Goal: Task Accomplishment & Management: Complete application form

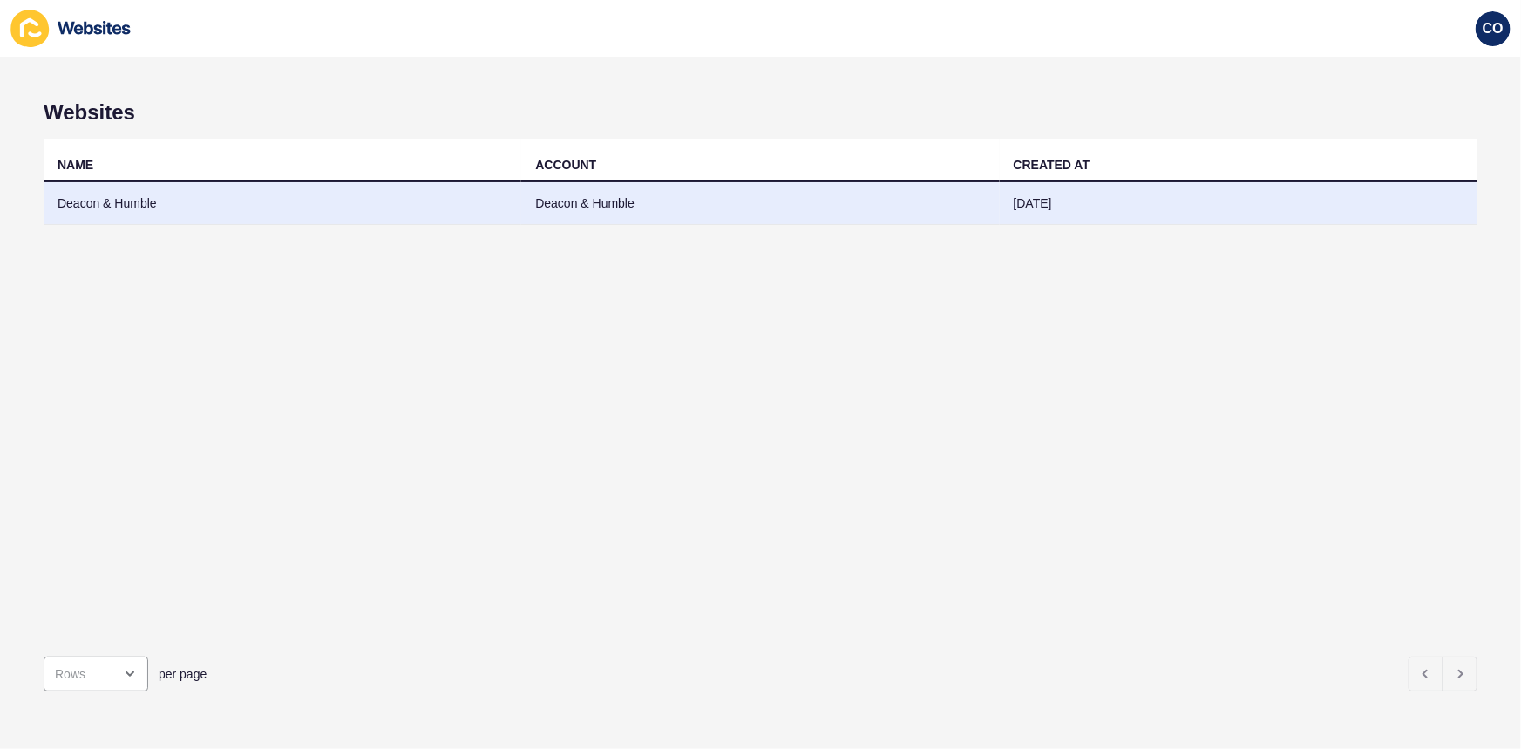
click at [87, 192] on td "Deacon & Humble" at bounding box center [283, 203] width 478 height 43
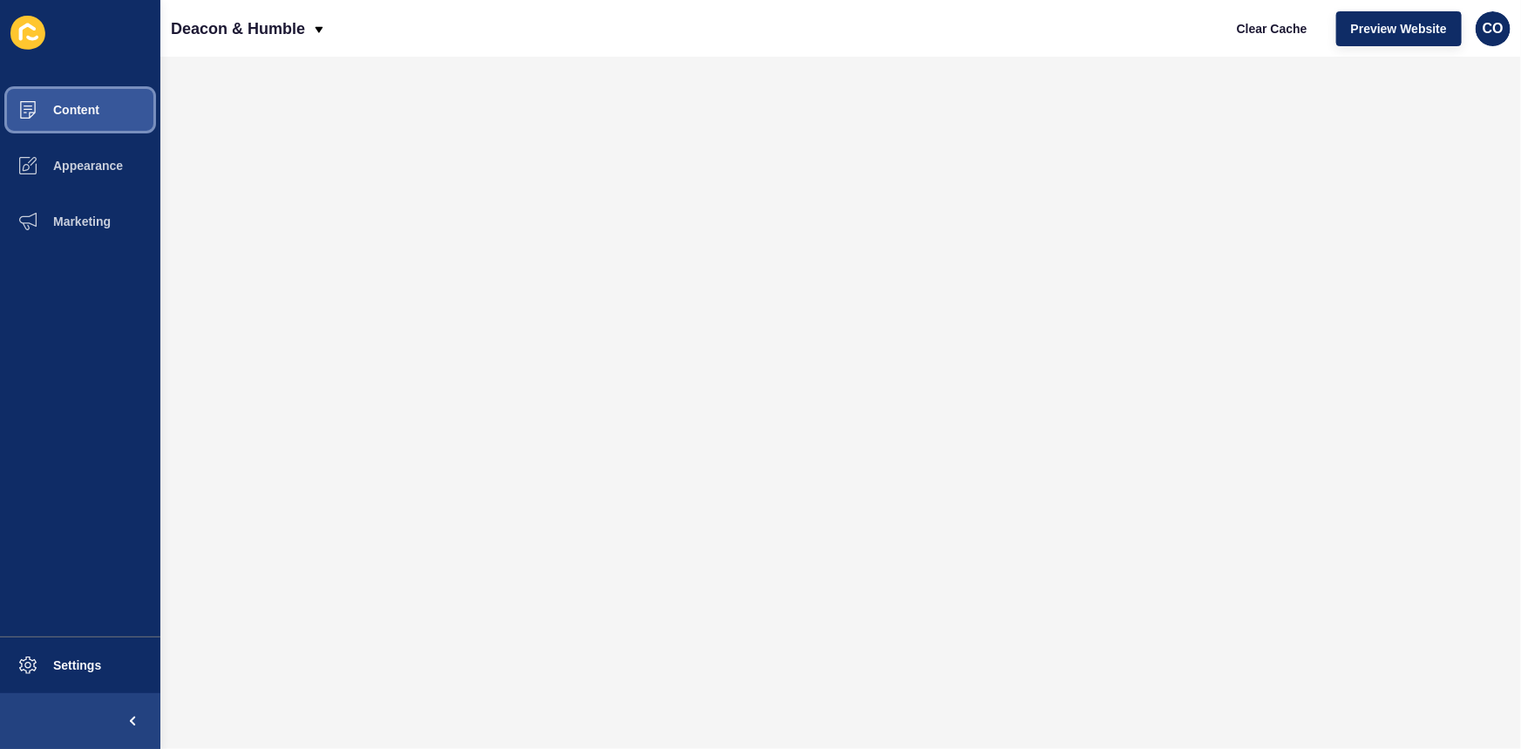
click at [107, 133] on button "Content" at bounding box center [80, 110] width 160 height 56
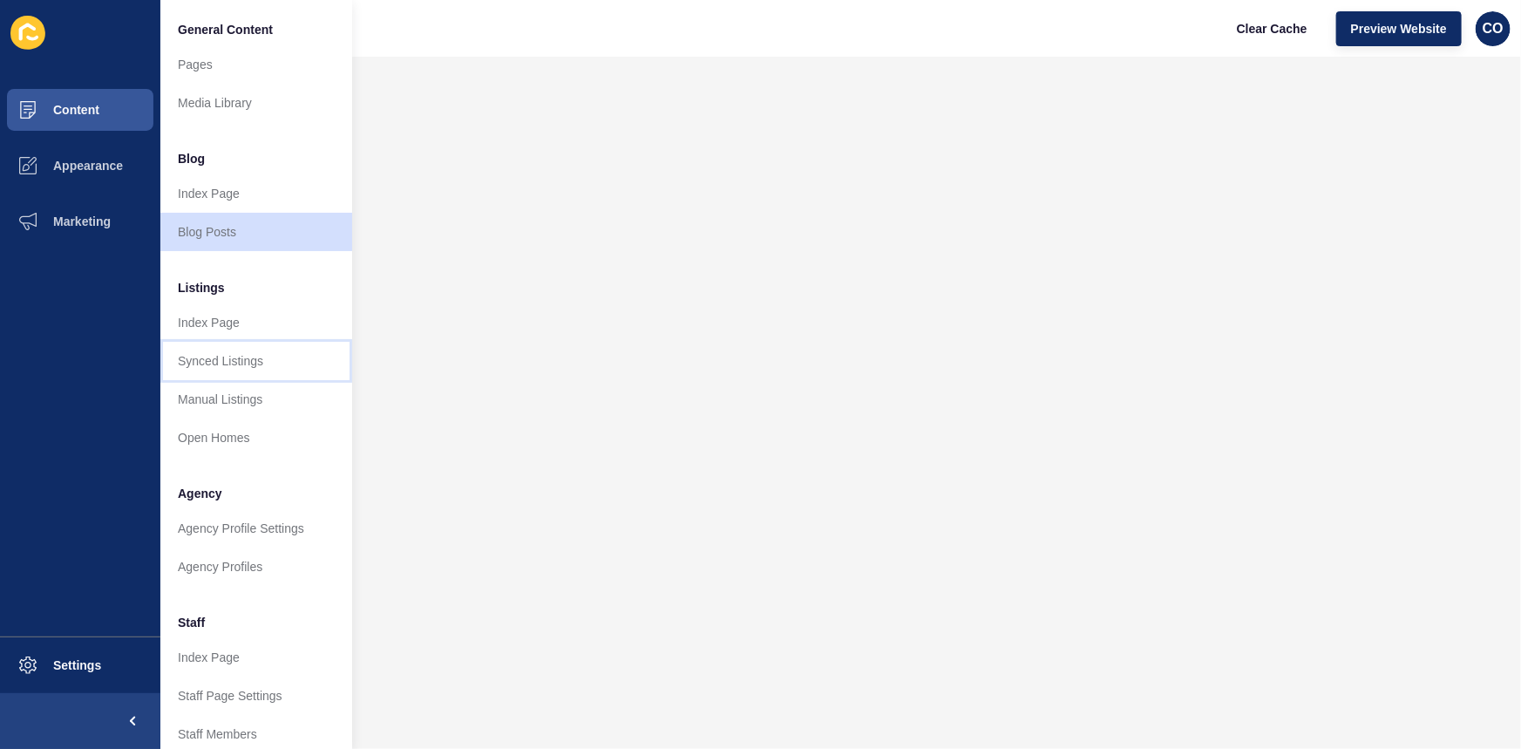
click at [244, 366] on link "Synced Listings" at bounding box center [256, 361] width 192 height 38
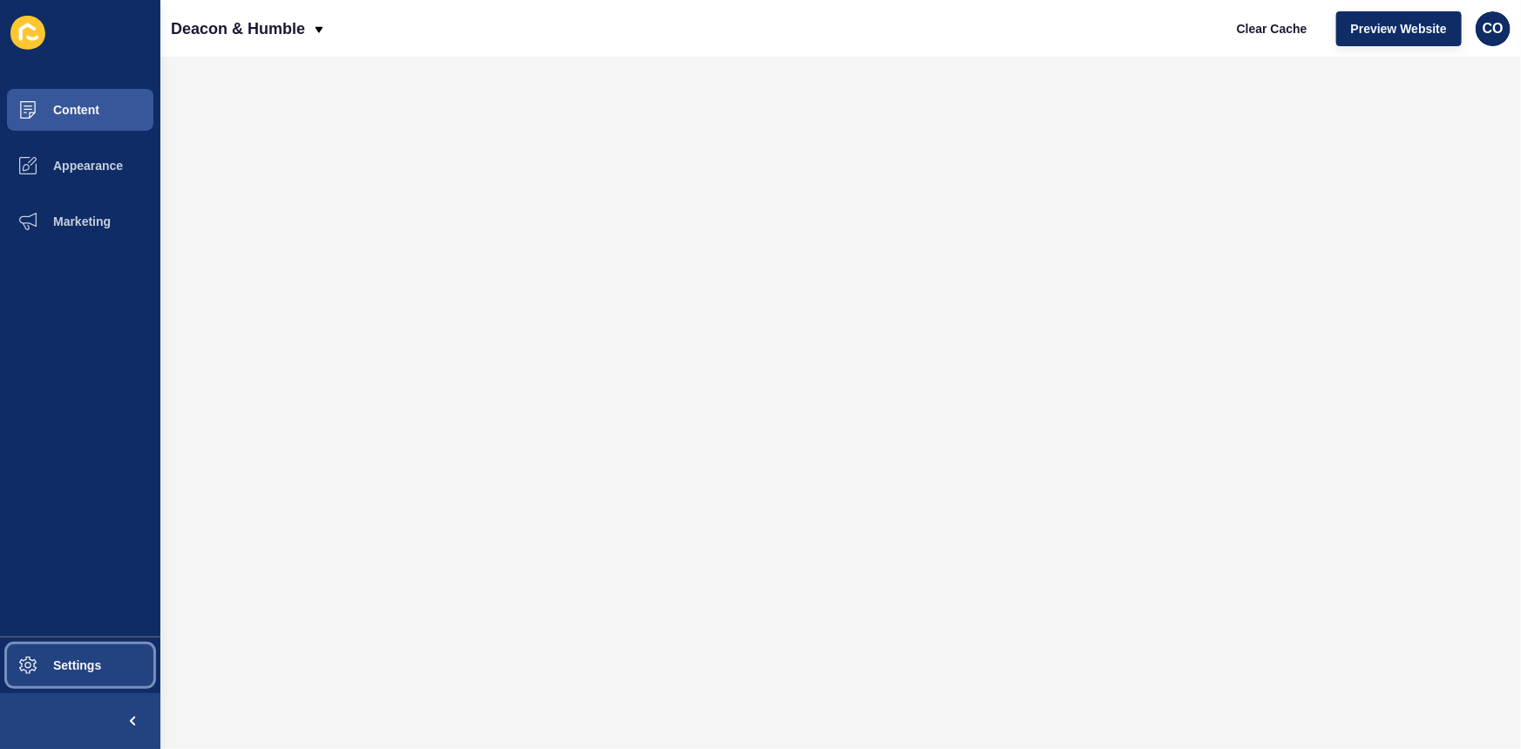
click at [103, 577] on button "Settings" at bounding box center [80, 665] width 160 height 56
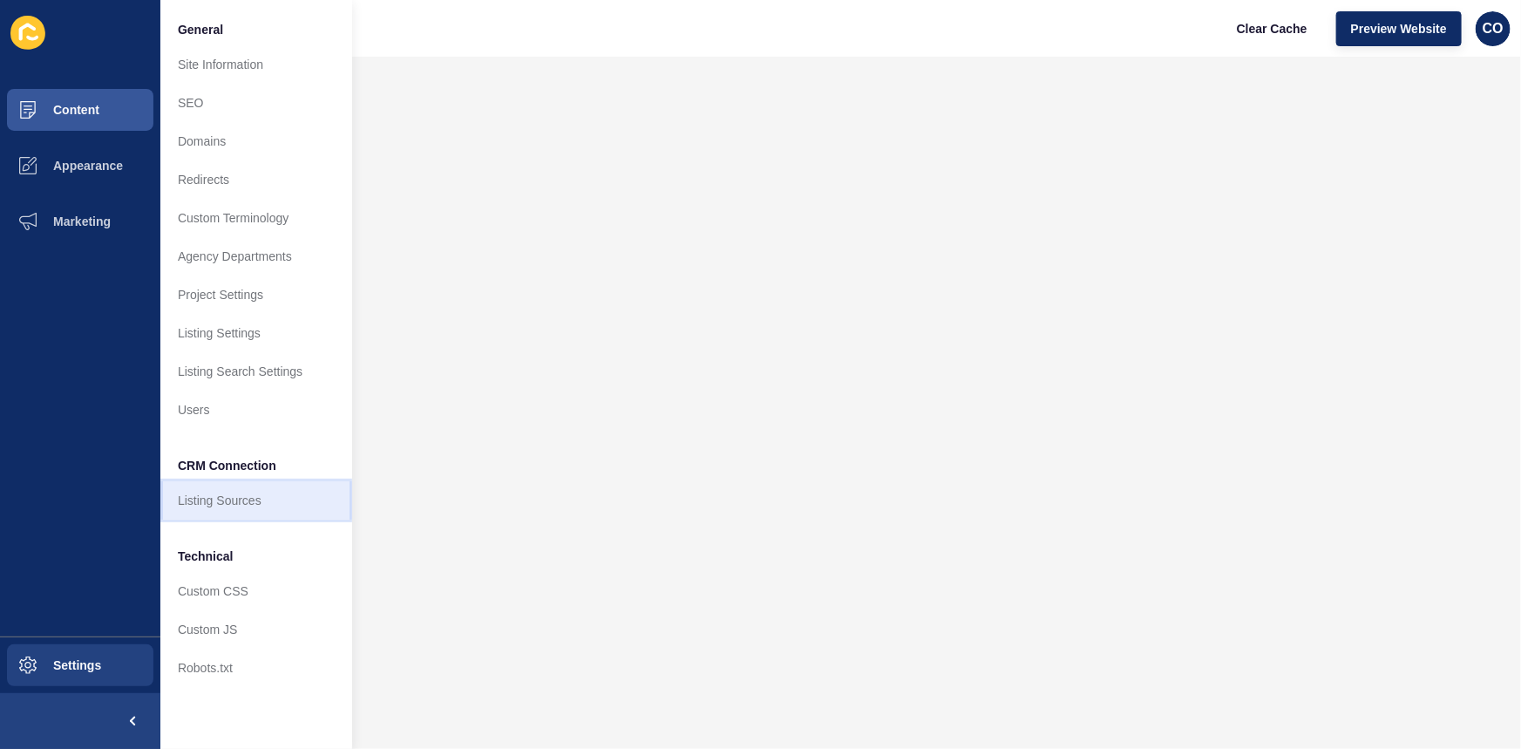
click at [234, 508] on link "Listing Sources" at bounding box center [256, 500] width 192 height 38
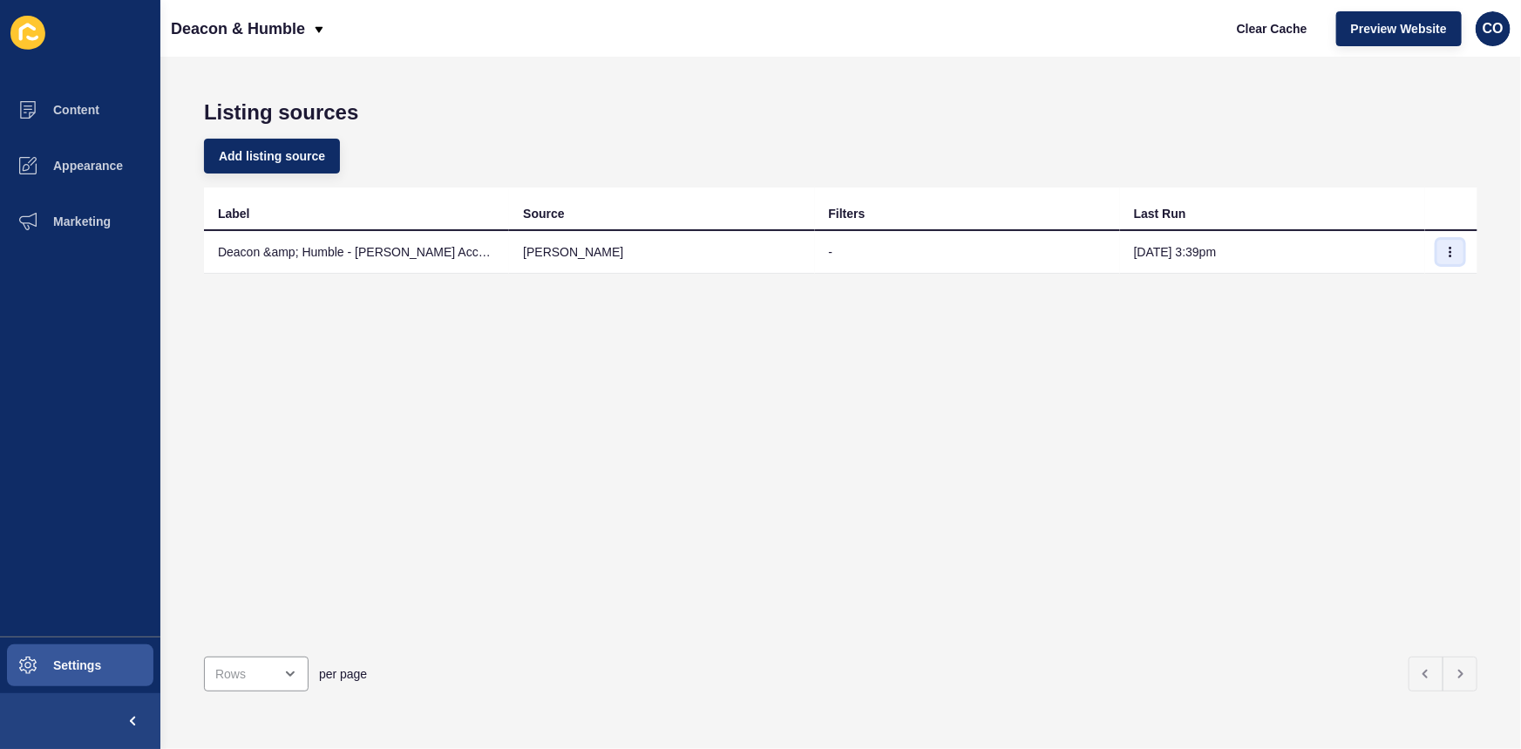
click at [1216, 249] on icon "button" at bounding box center [1450, 252] width 10 height 10
click at [1216, 288] on link "Sync now" at bounding box center [1390, 286] width 122 height 38
click at [1406, 29] on span "Preview Website" at bounding box center [1399, 28] width 96 height 17
click at [94, 113] on span "Content" at bounding box center [48, 110] width 102 height 14
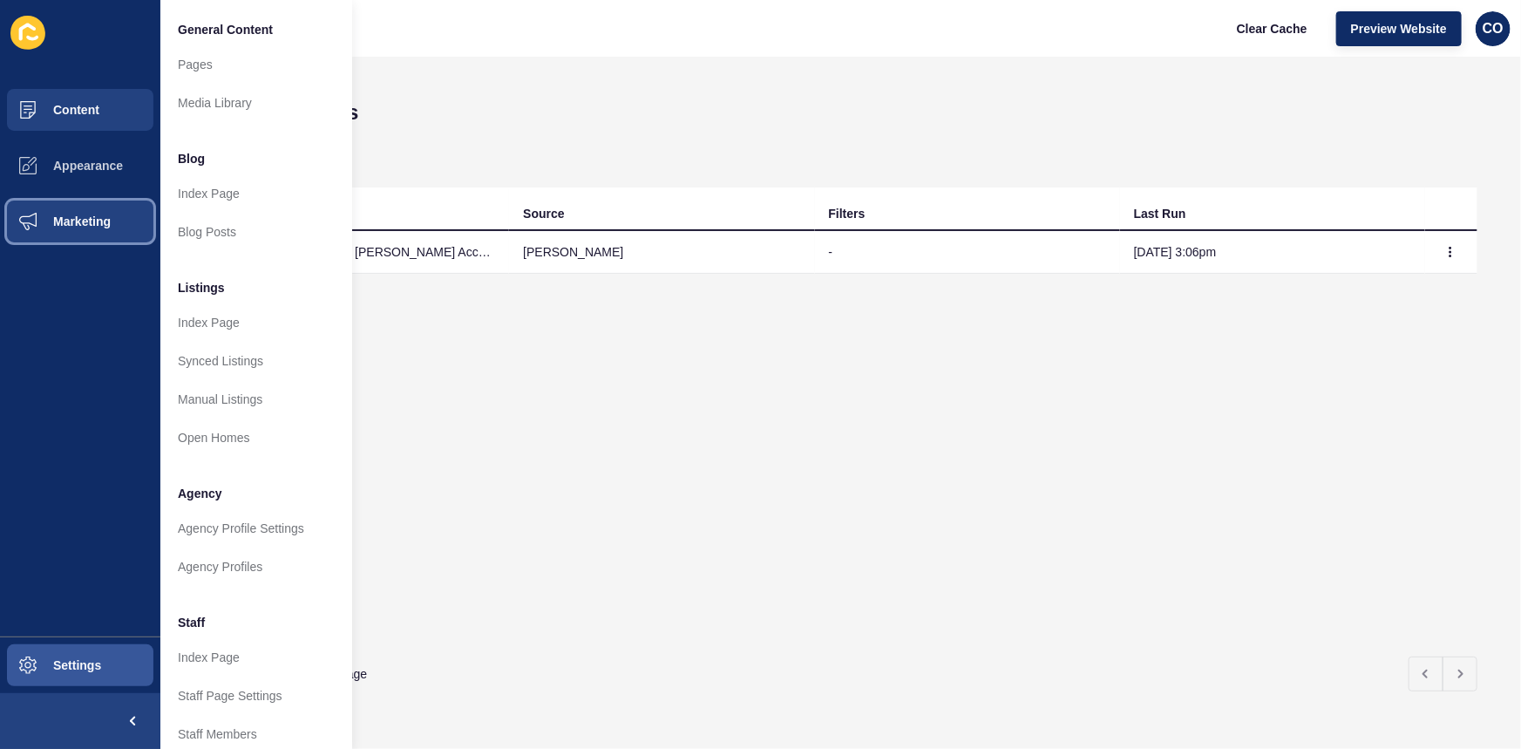
click at [98, 228] on button "Marketing" at bounding box center [80, 221] width 160 height 56
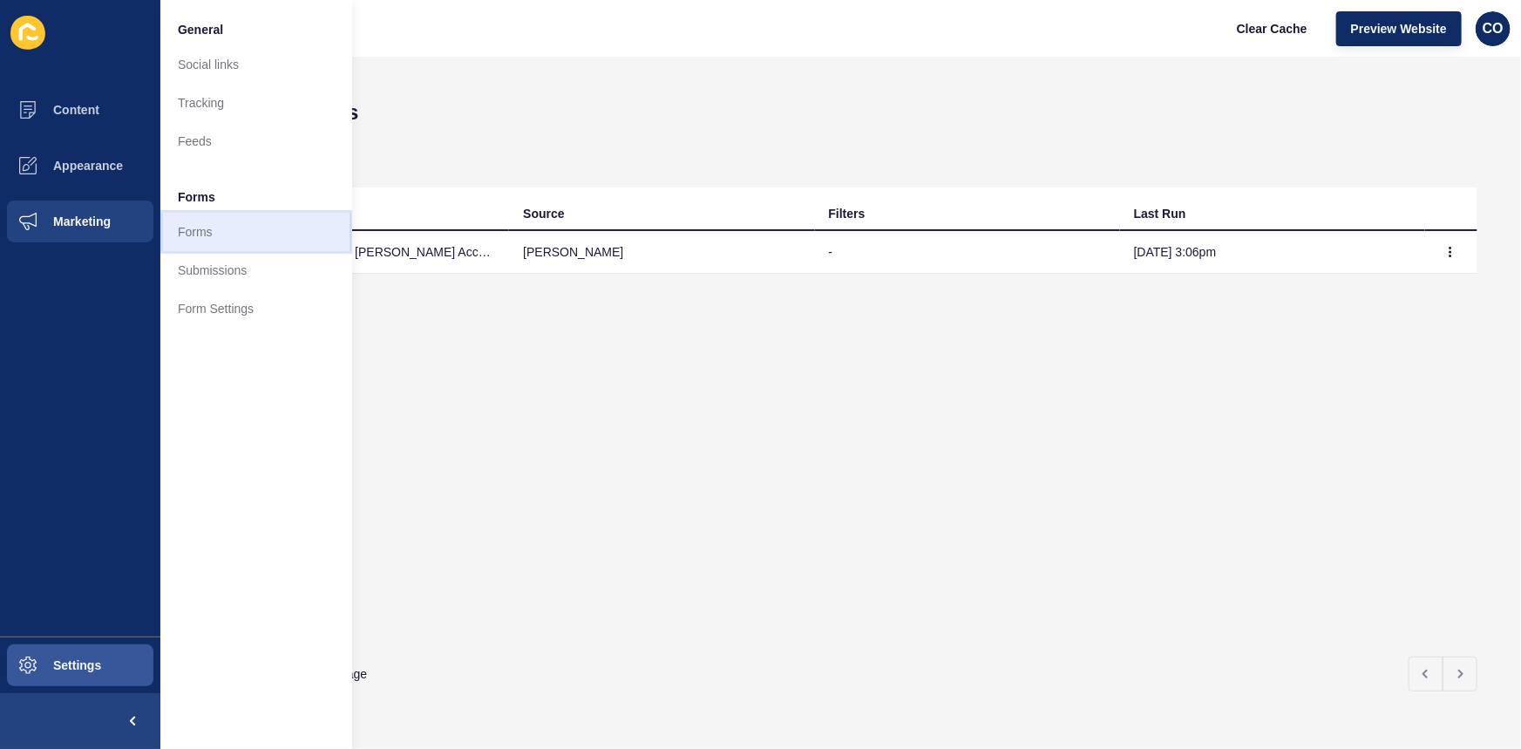
click at [199, 227] on link "Forms" at bounding box center [256, 232] width 192 height 38
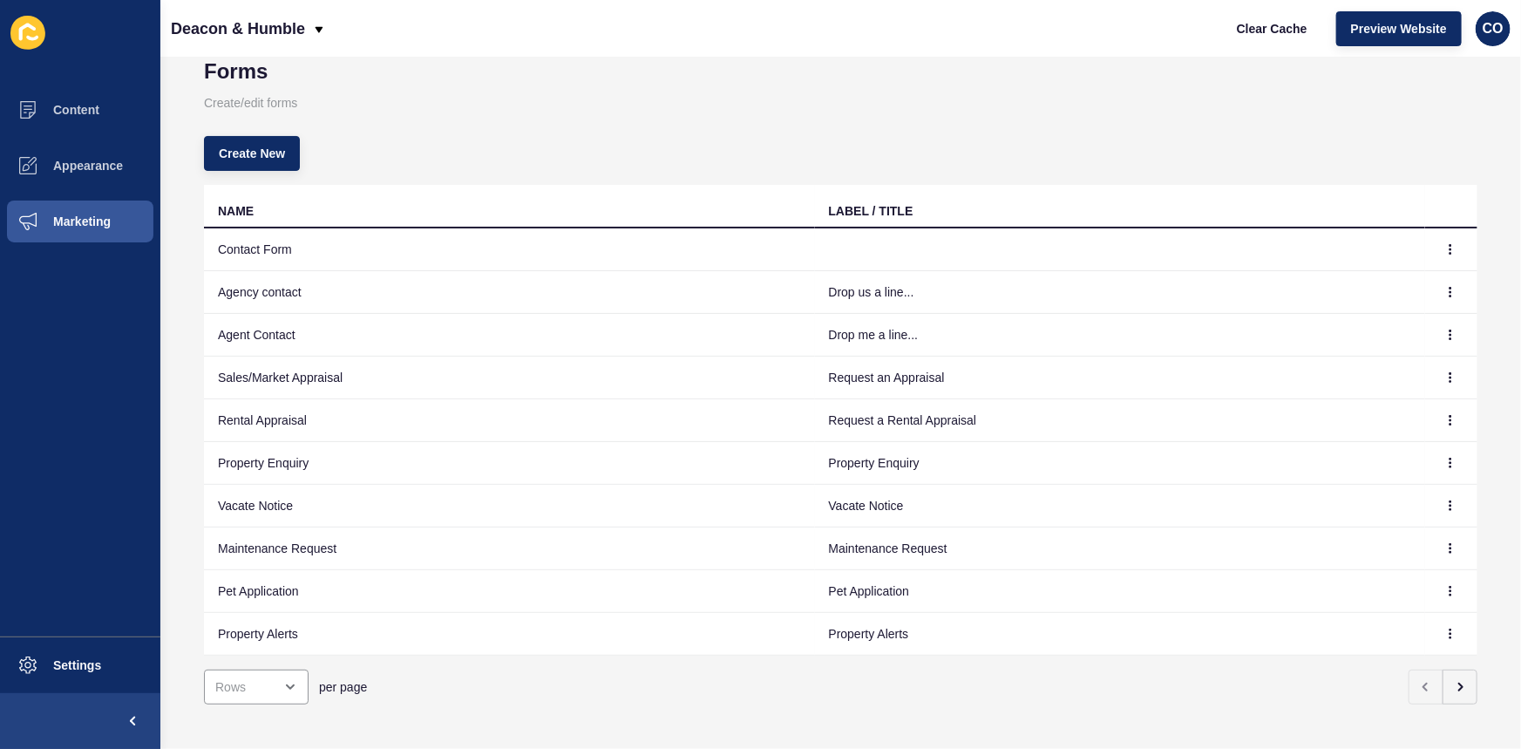
scroll to position [64, 0]
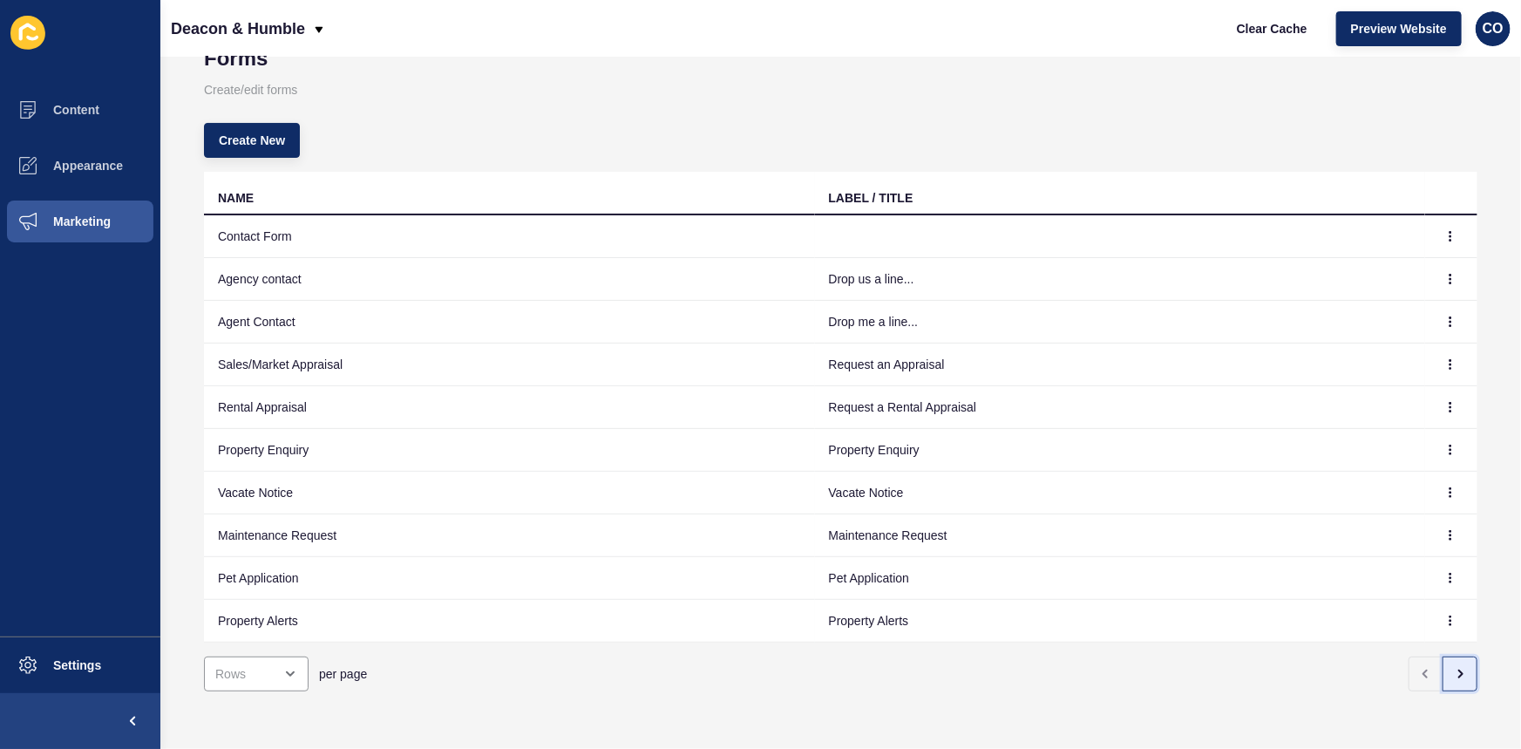
click at [1453, 667] on icon "button" at bounding box center [1460, 674] width 14 height 14
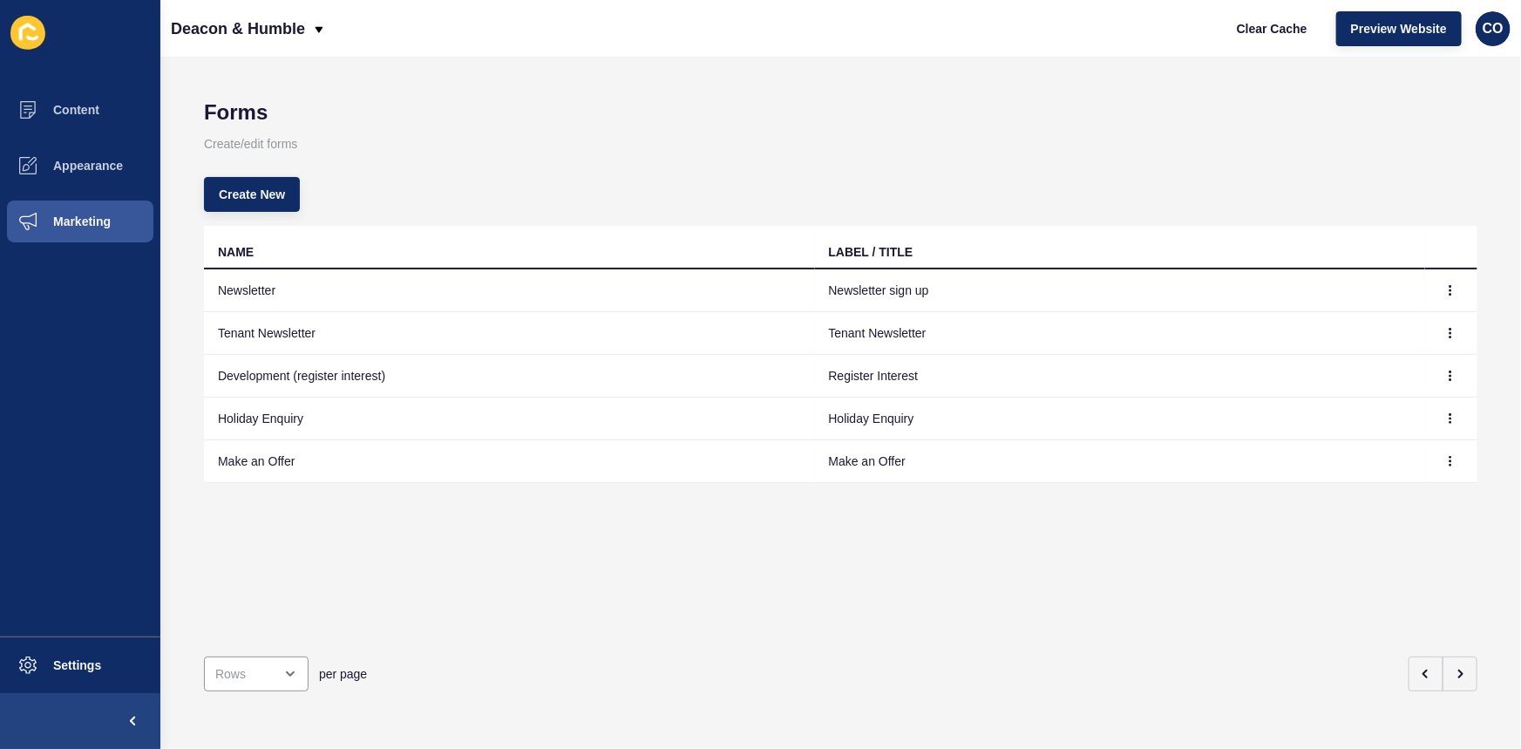
scroll to position [0, 0]
click at [1444, 462] on button "button" at bounding box center [1450, 461] width 26 height 24
click at [1369, 497] on link "Edit" at bounding box center [1390, 495] width 122 height 38
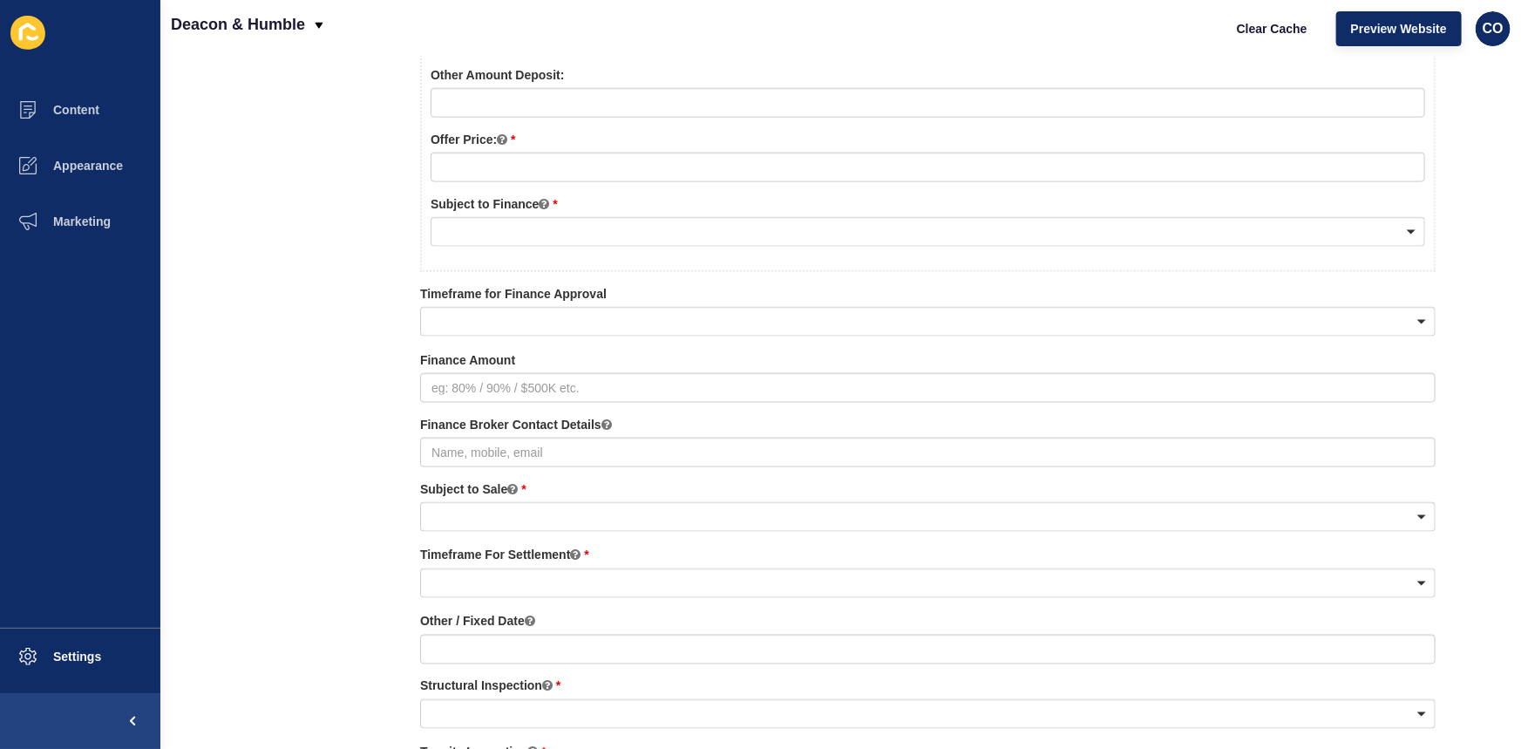
scroll to position [1267, 0]
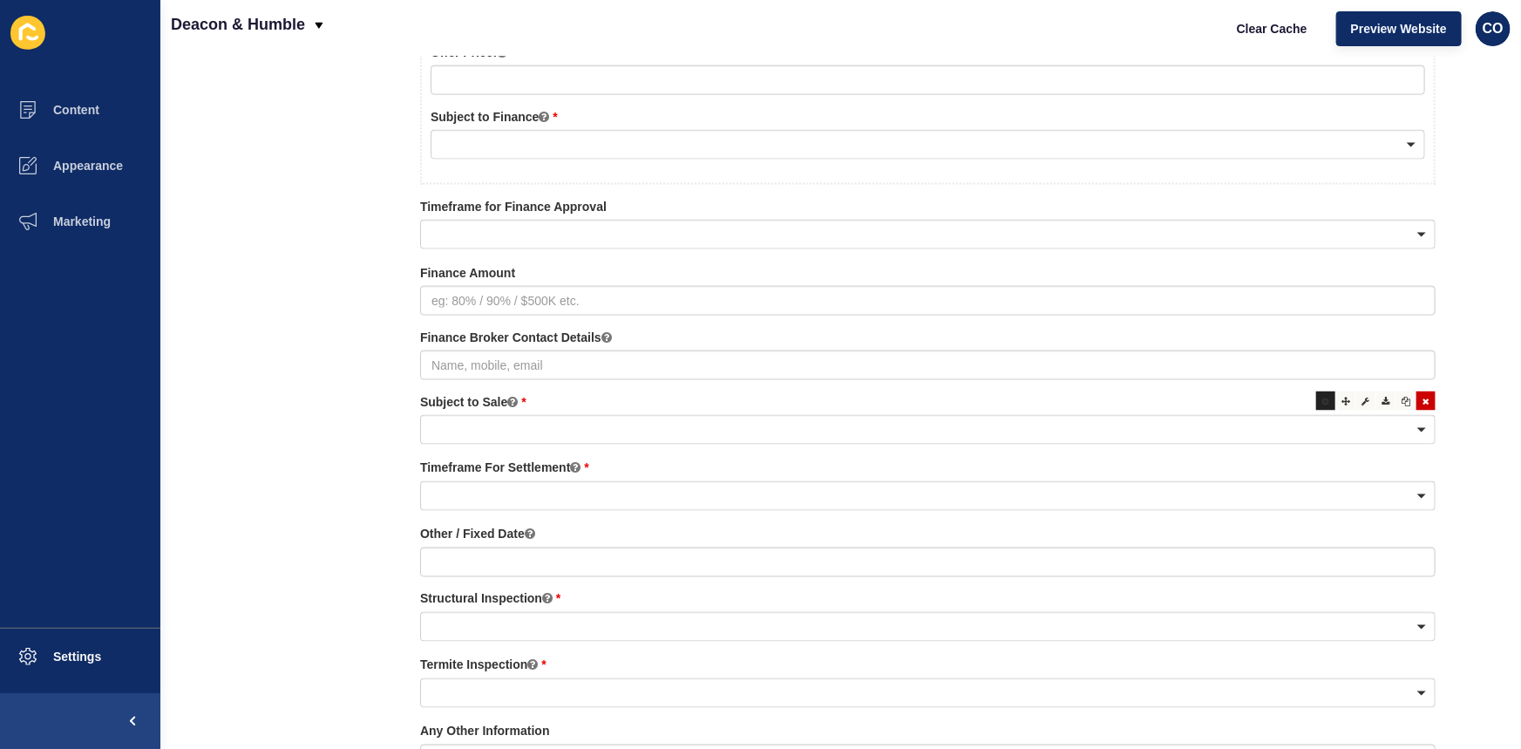
click at [1322, 400] on icon at bounding box center [1326, 401] width 8 height 9
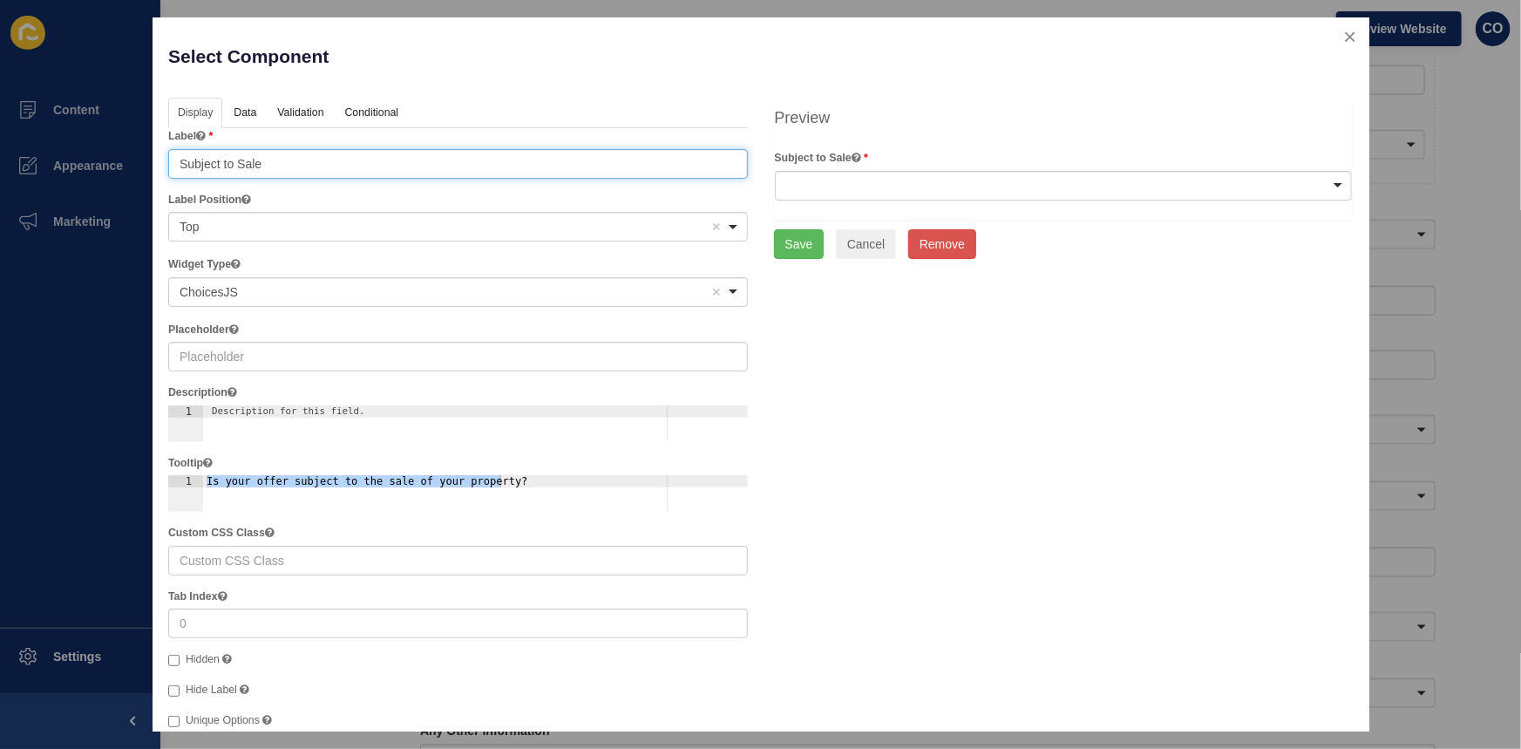
click at [310, 169] on input "Subject to Sale" at bounding box center [458, 164] width 580 height 30
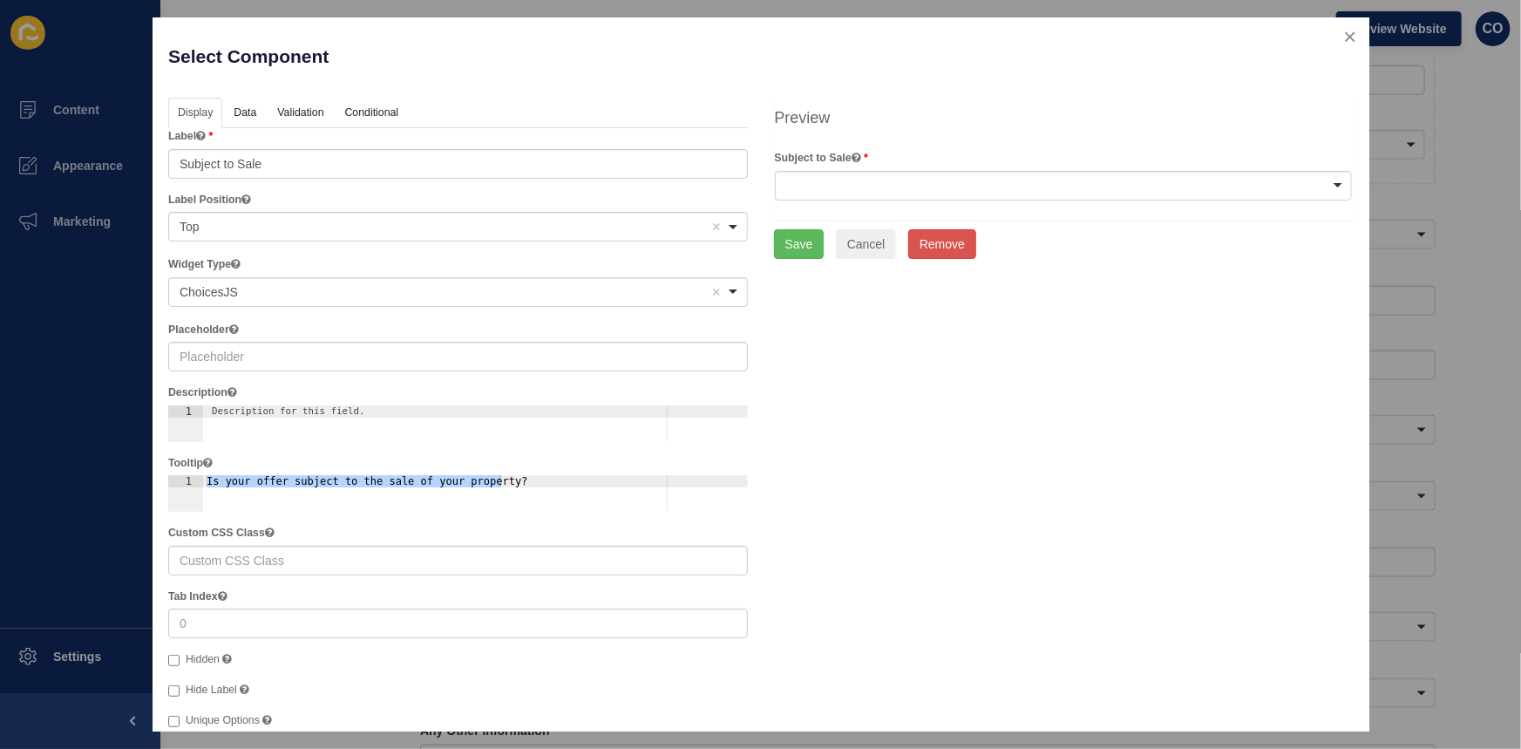
click at [563, 57] on p "Select Component" at bounding box center [458, 56] width 580 height 46
click at [1323, 187] on div at bounding box center [1064, 186] width 578 height 30
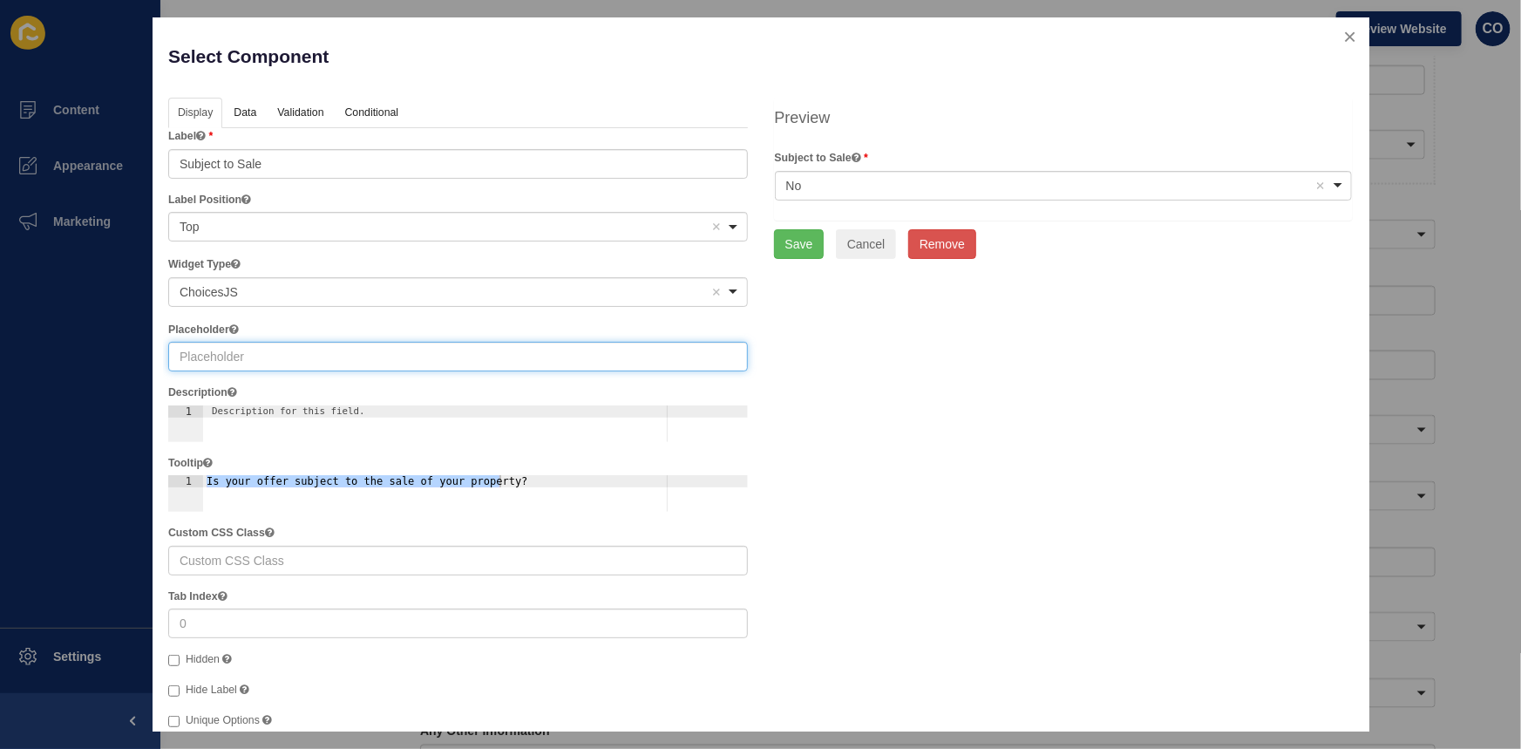
click at [227, 357] on input "text" at bounding box center [458, 357] width 580 height 30
click at [972, 180] on div "No Remove item" at bounding box center [1050, 185] width 528 height 17
type input "No"
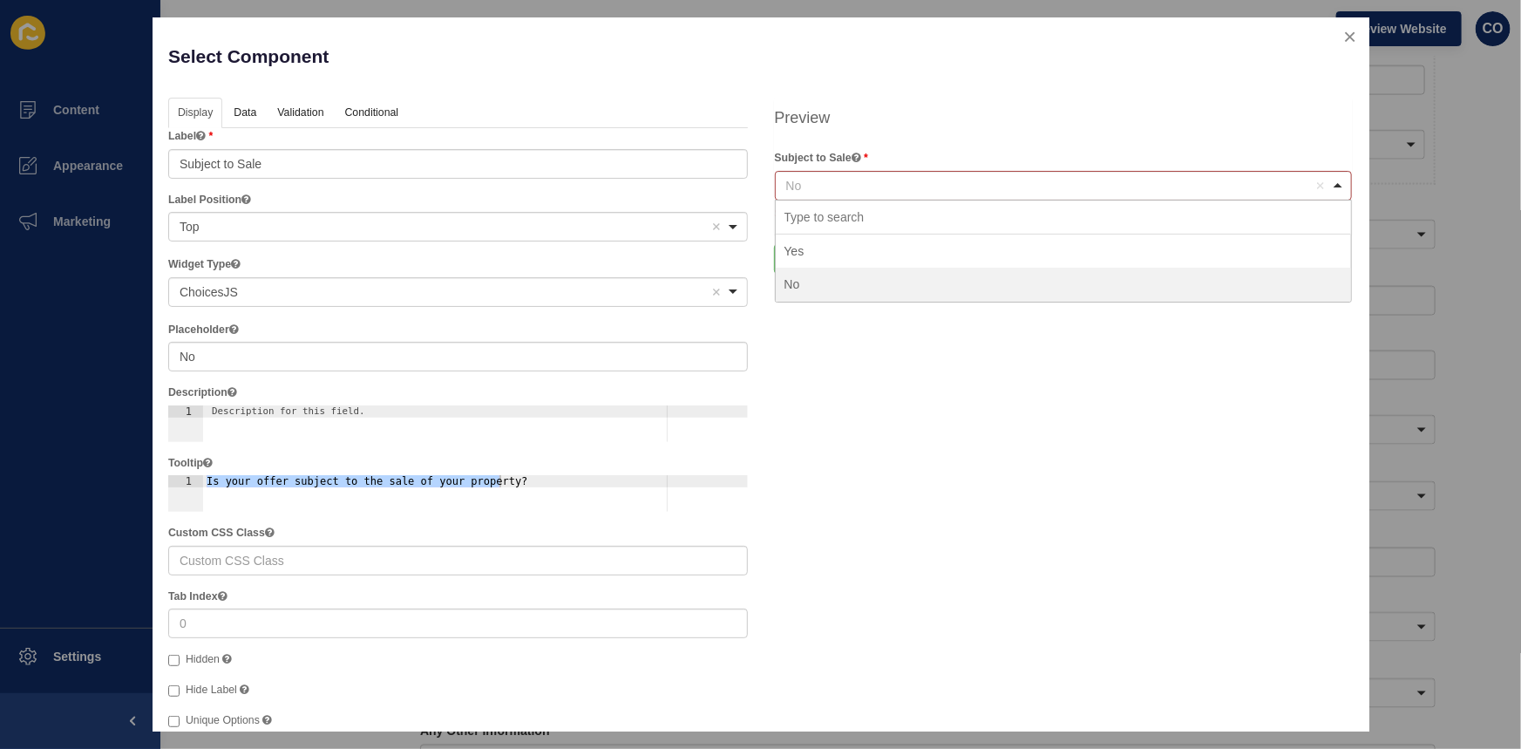
click at [881, 361] on div "Display Data Validation API Conditional Logic Layout Label Subject to Sale Labe…" at bounding box center [760, 481] width 1211 height 767
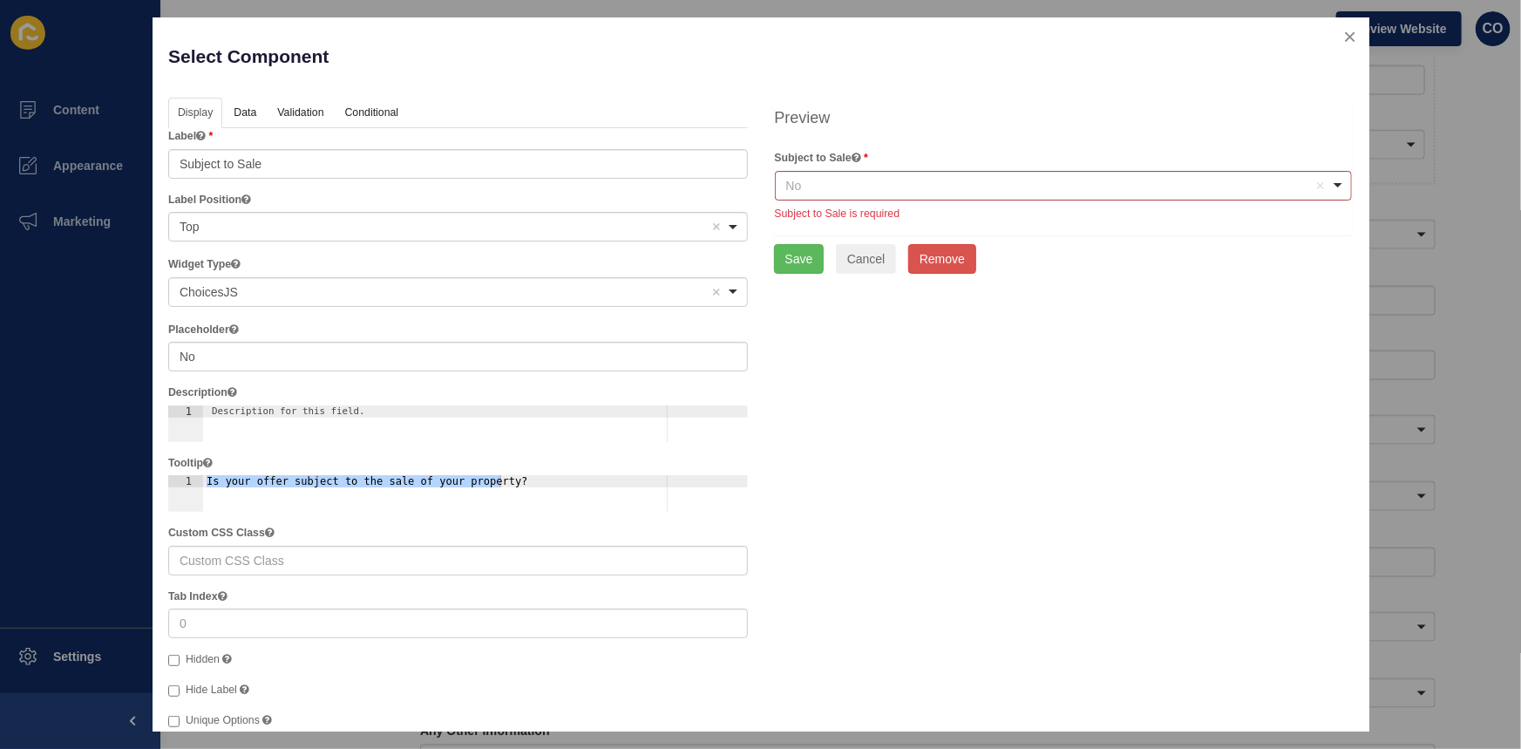
click at [888, 189] on div "No Remove item" at bounding box center [1050, 185] width 528 height 17
click at [870, 268] on button "Cancel" at bounding box center [866, 259] width 61 height 30
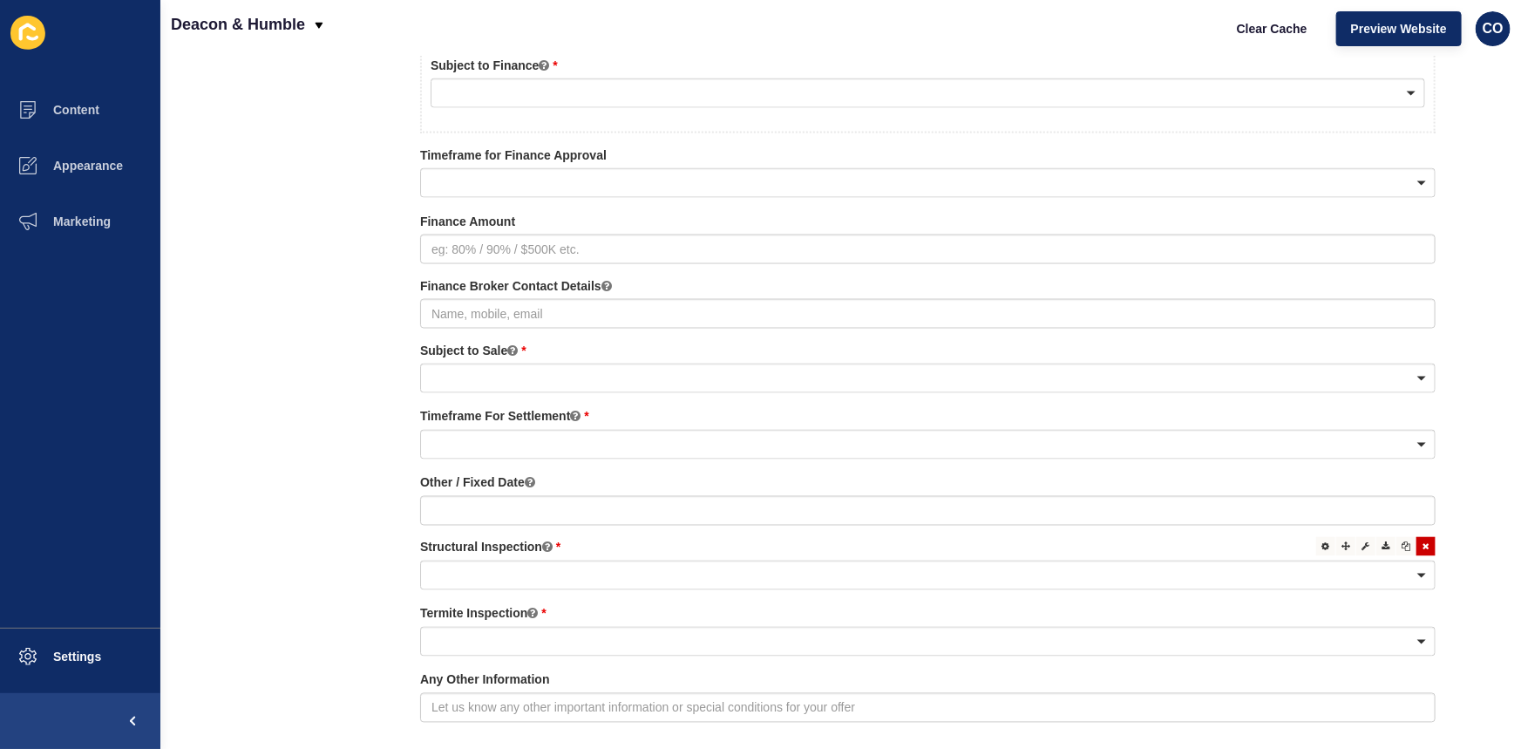
scroll to position [1388, 0]
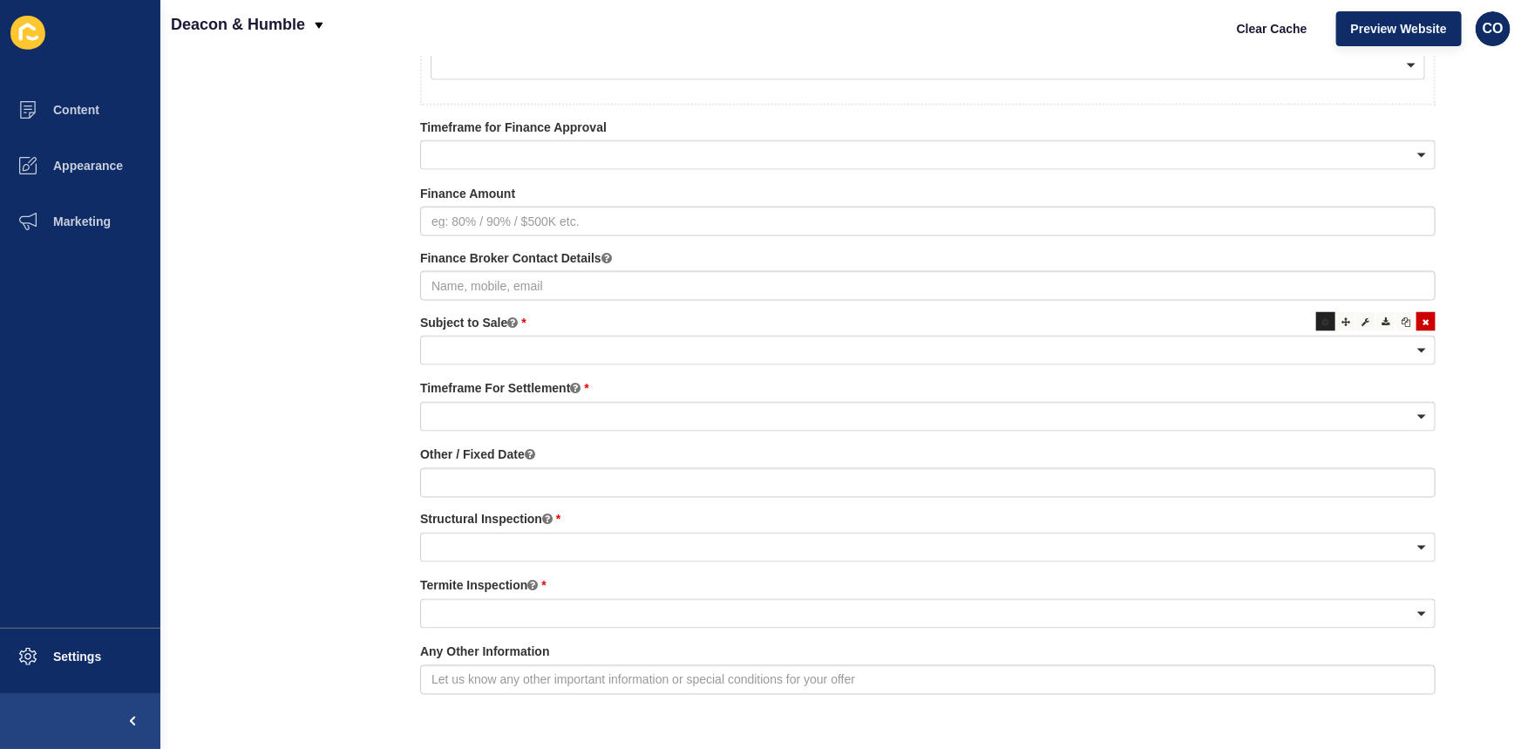
click at [1316, 317] on div at bounding box center [1325, 321] width 19 height 19
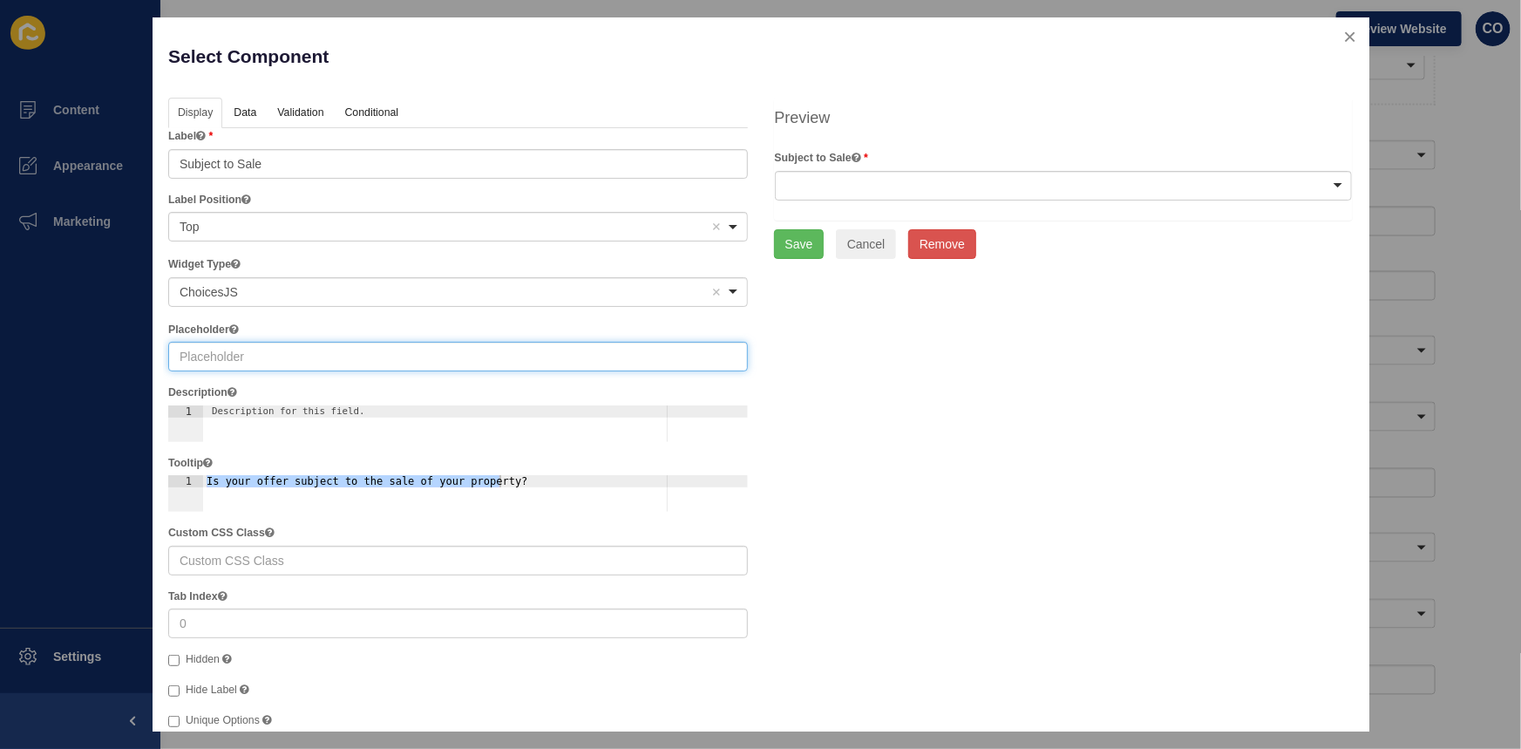
click at [336, 357] on input "text" at bounding box center [458, 357] width 580 height 30
type input "No"
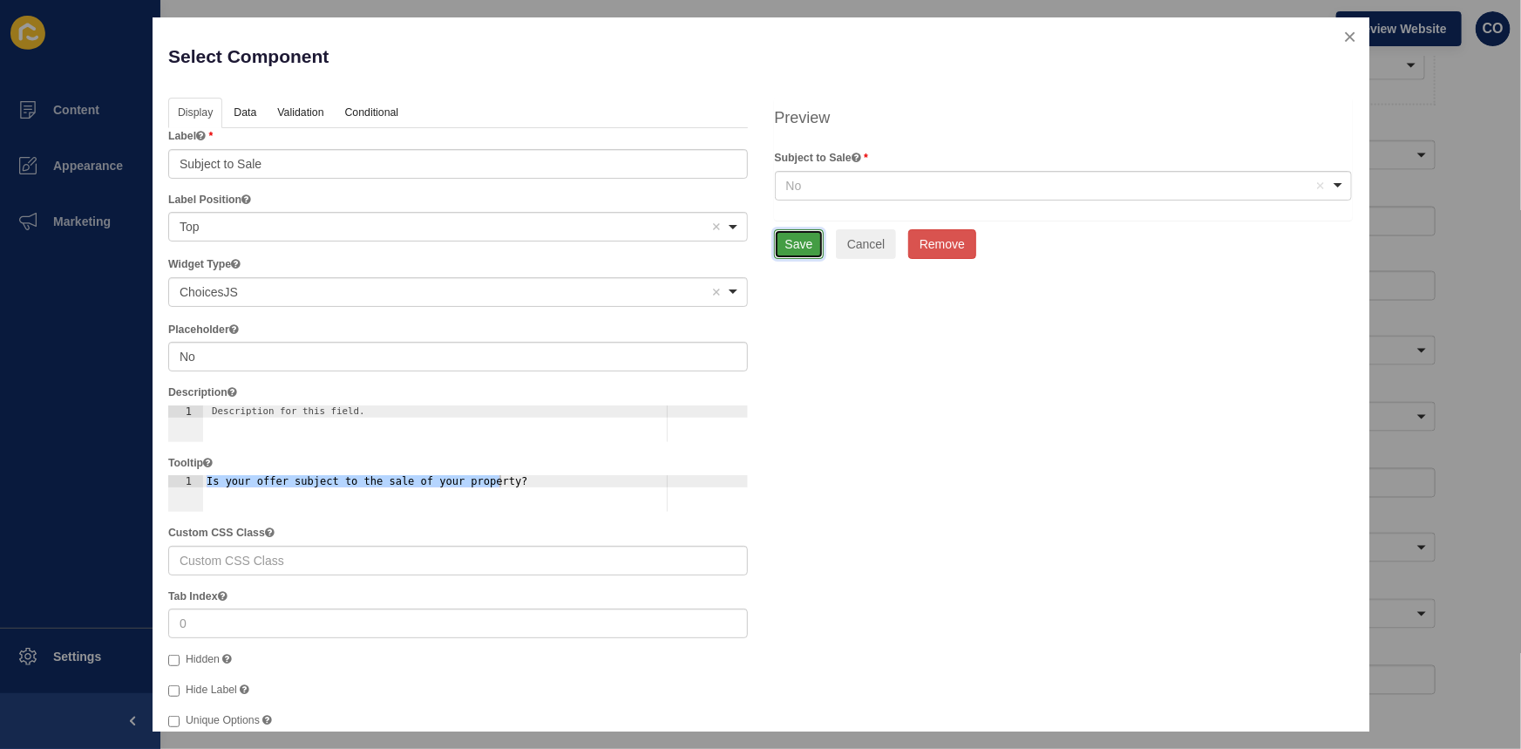
click at [797, 251] on button "Save" at bounding box center [799, 244] width 51 height 30
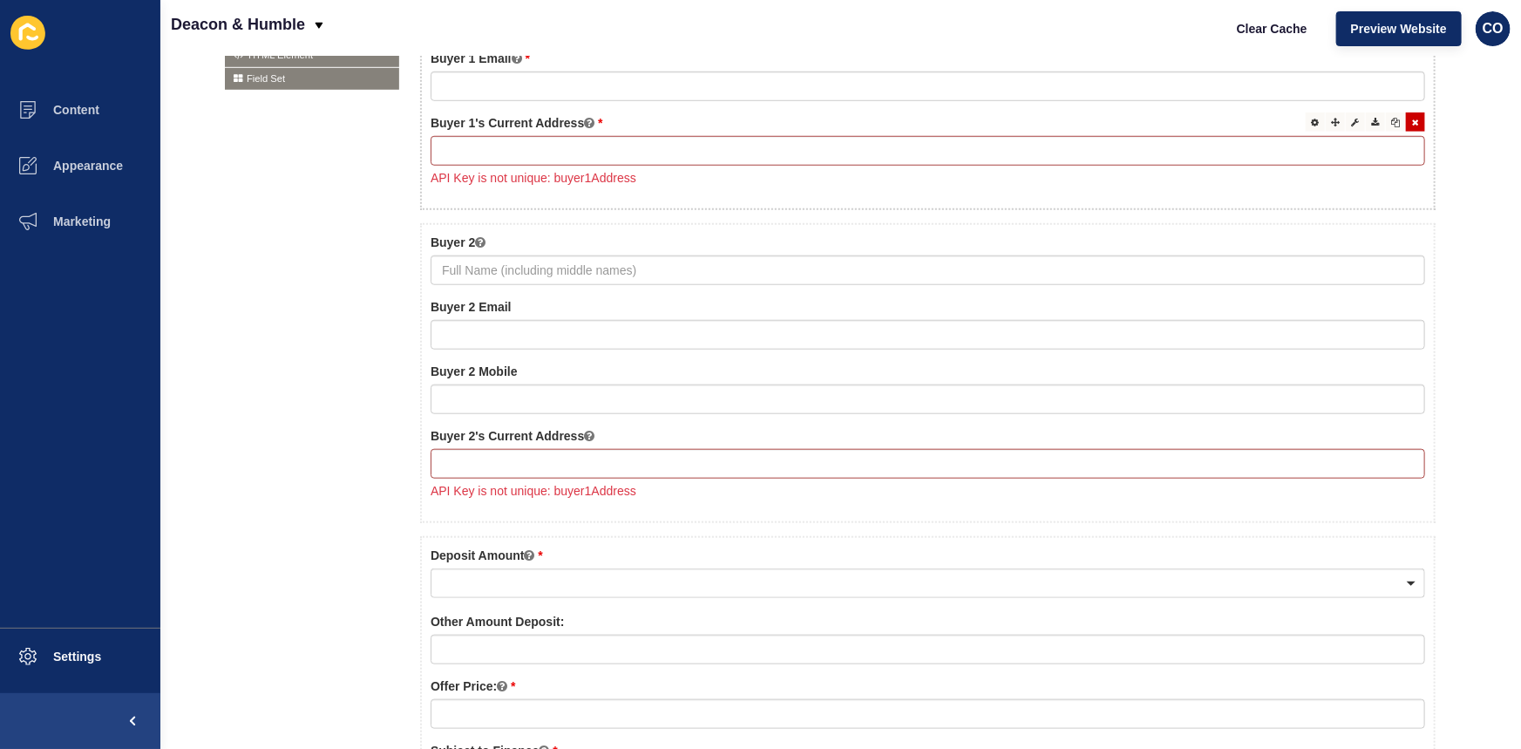
scroll to position [596, 0]
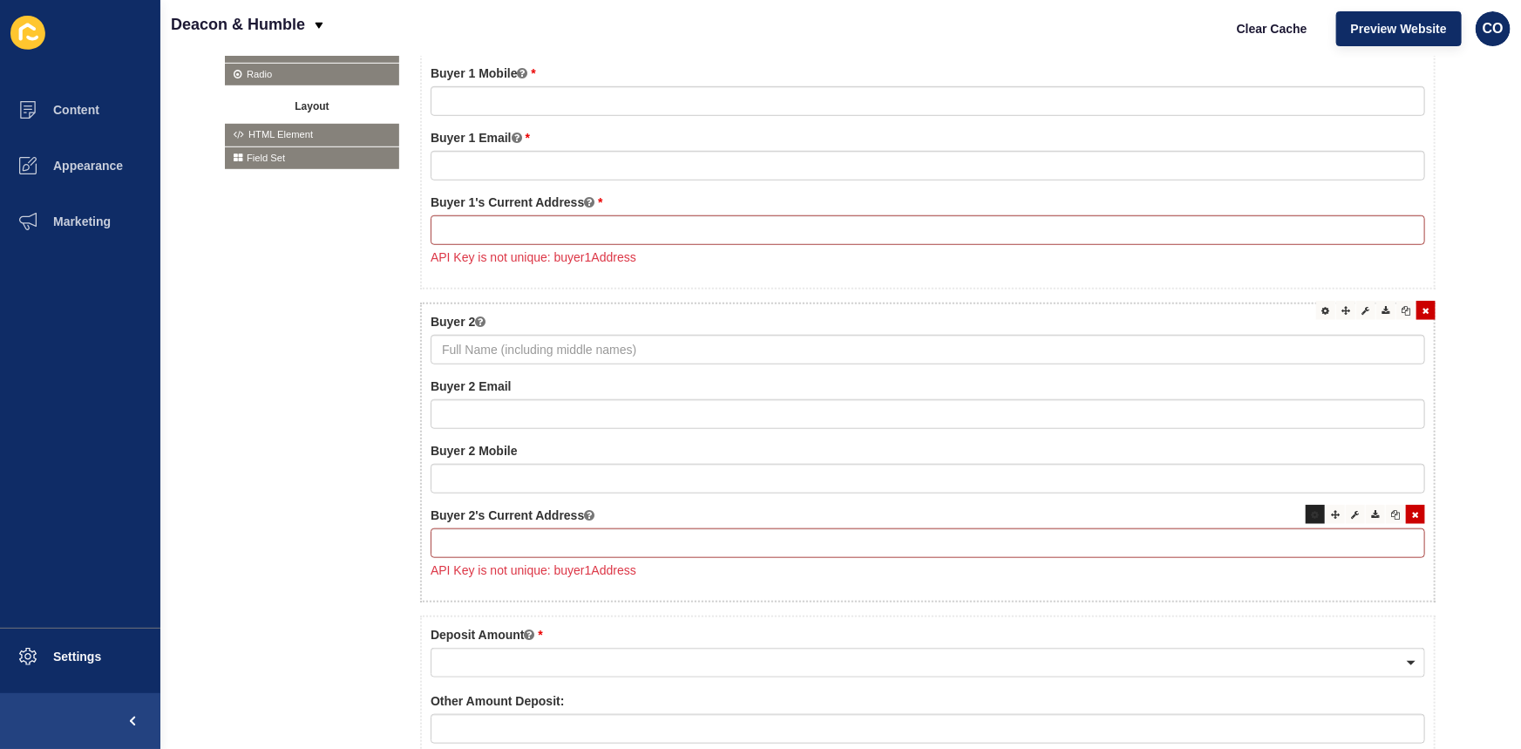
click at [1306, 519] on div at bounding box center [1315, 514] width 19 height 19
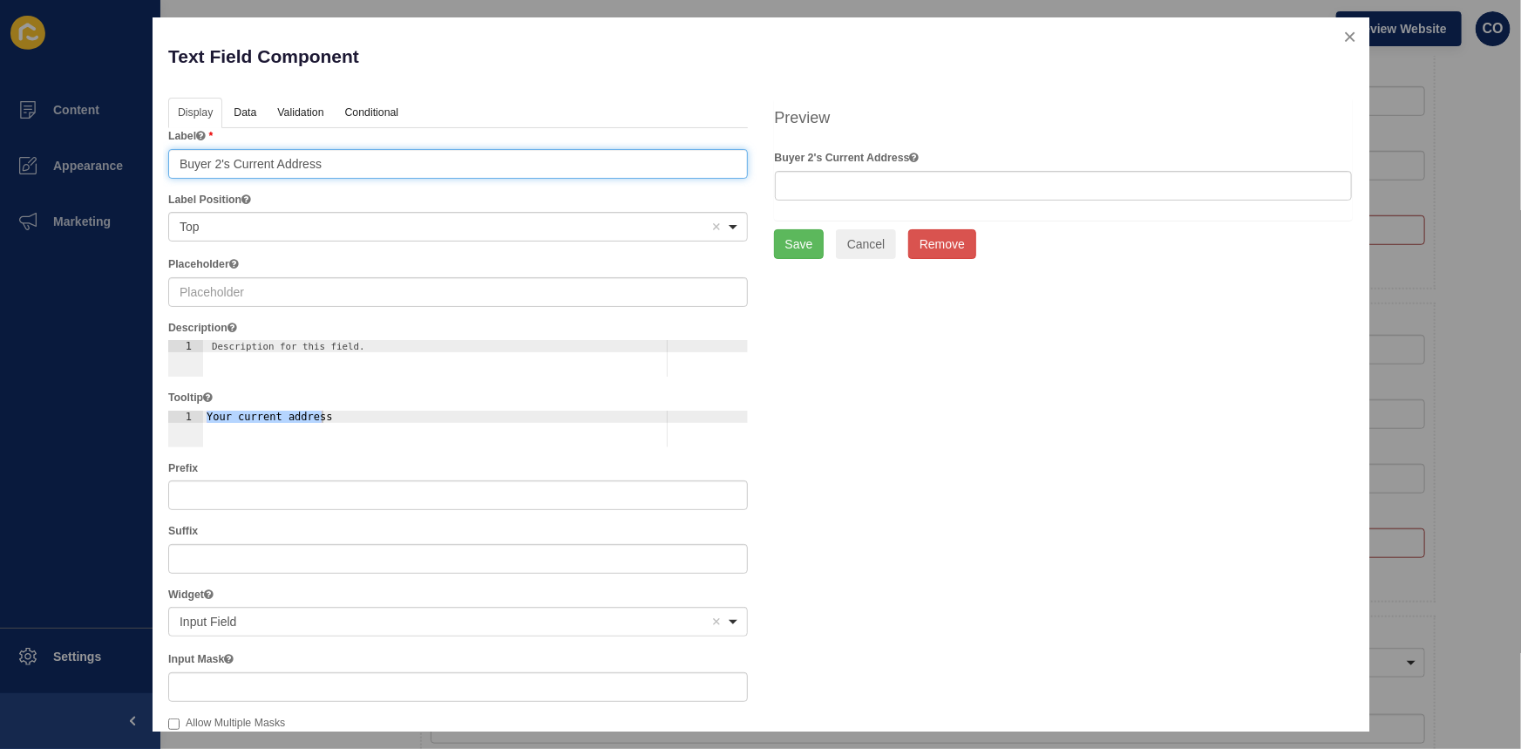
drag, startPoint x: 417, startPoint y: 155, endPoint x: 161, endPoint y: 154, distance: 256.2
click at [161, 154] on div "Text Field Component Help Display Data Validation API Conditional Logic Layout …" at bounding box center [761, 374] width 1217 height 714
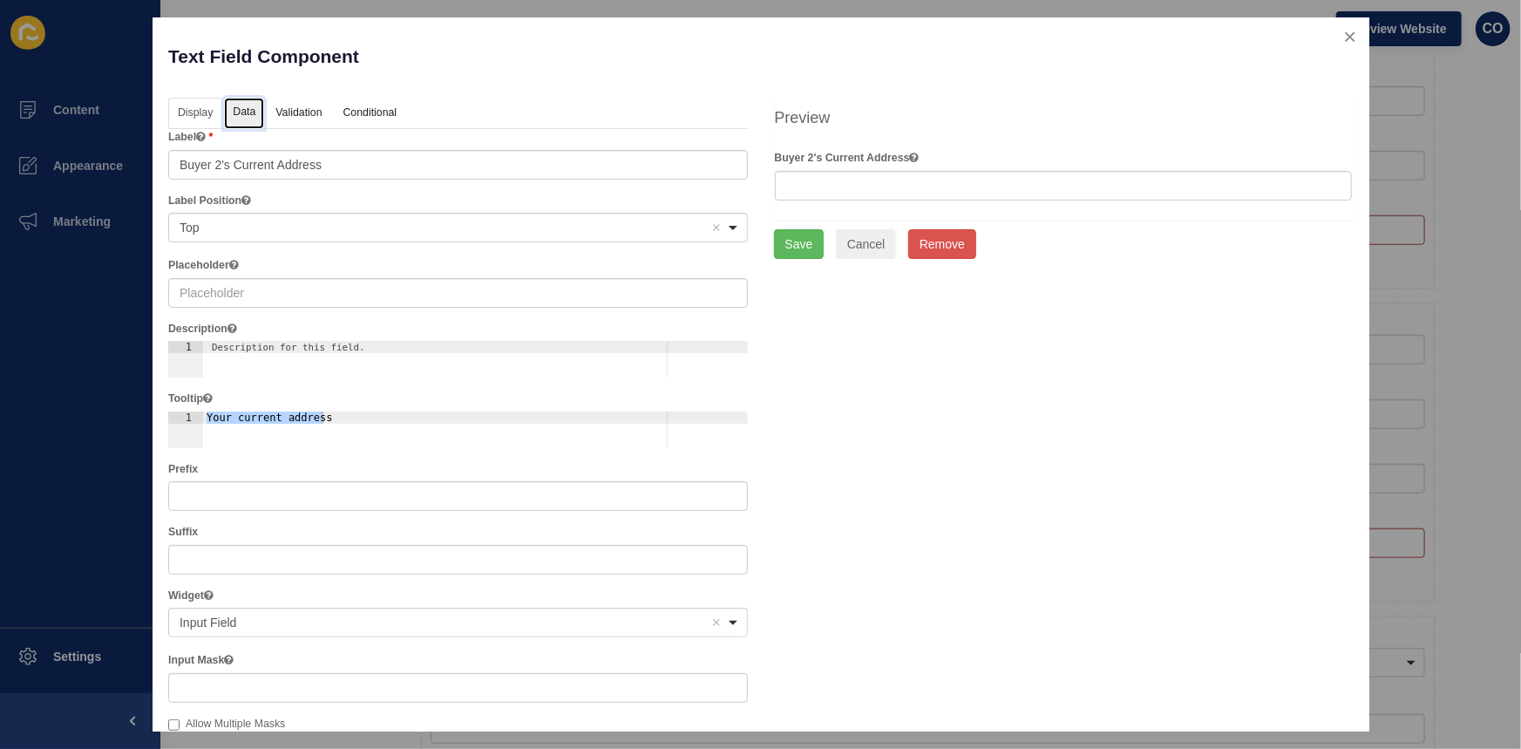
click at [242, 105] on link "Data" at bounding box center [244, 114] width 40 height 32
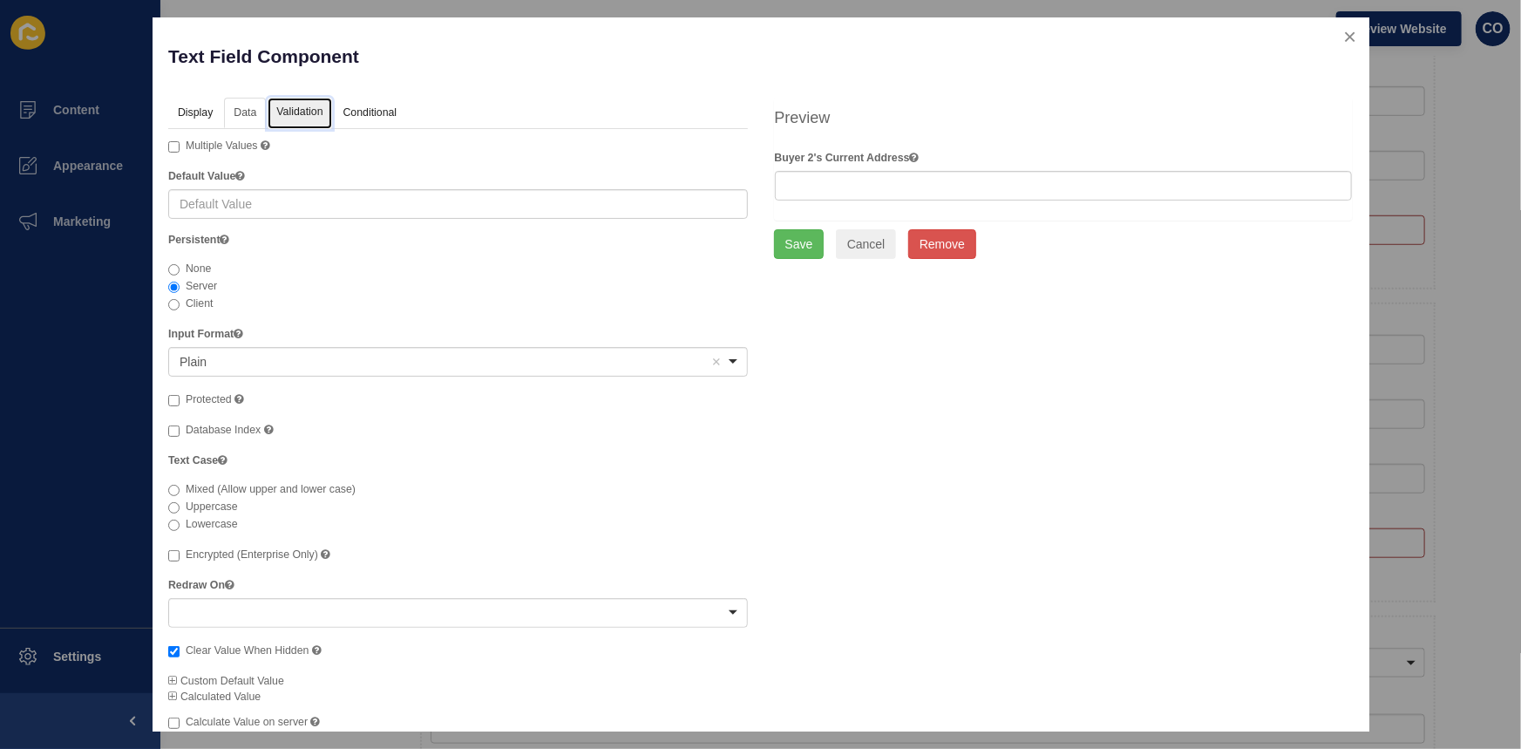
click at [314, 110] on link "Validation" at bounding box center [300, 114] width 64 height 32
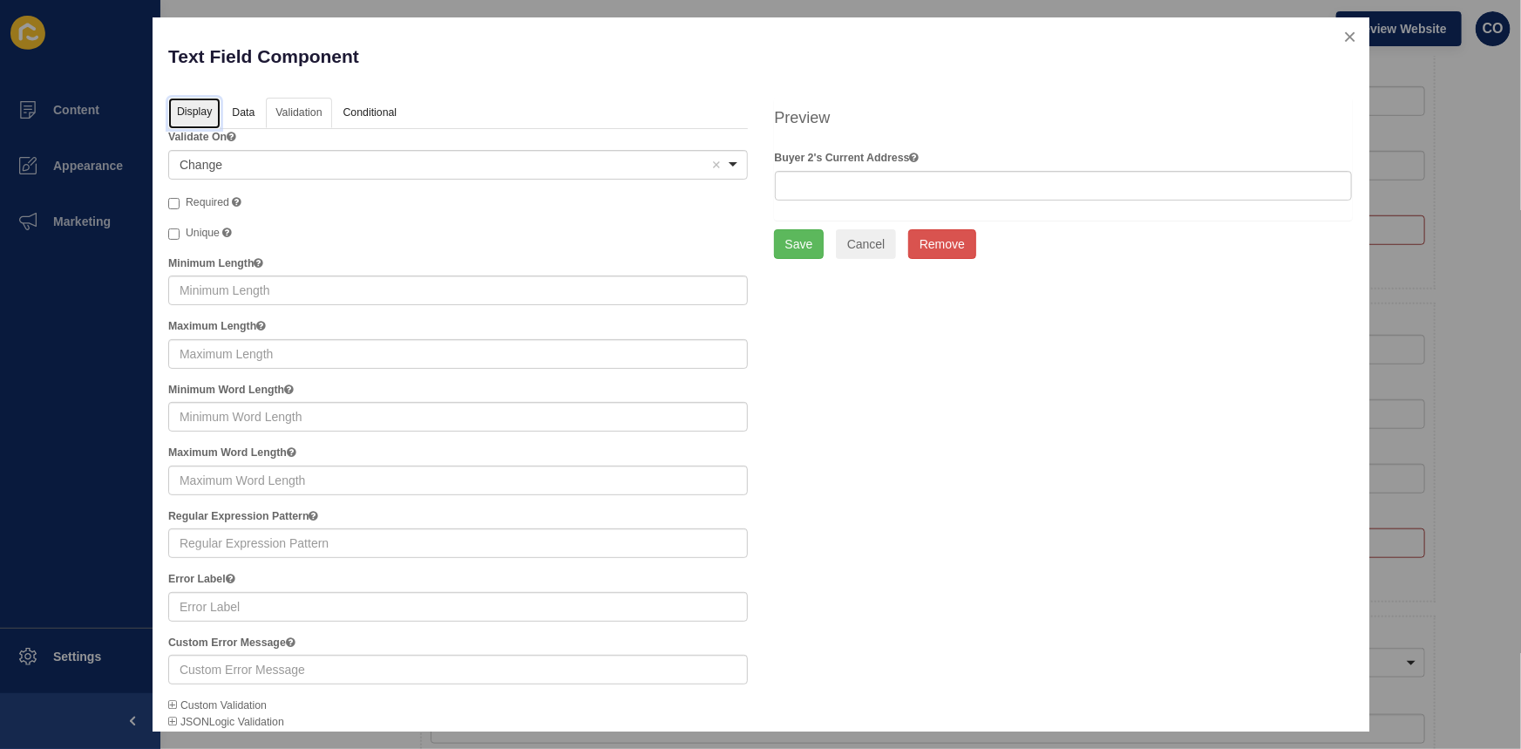
click at [202, 112] on link "Display" at bounding box center [194, 114] width 52 height 32
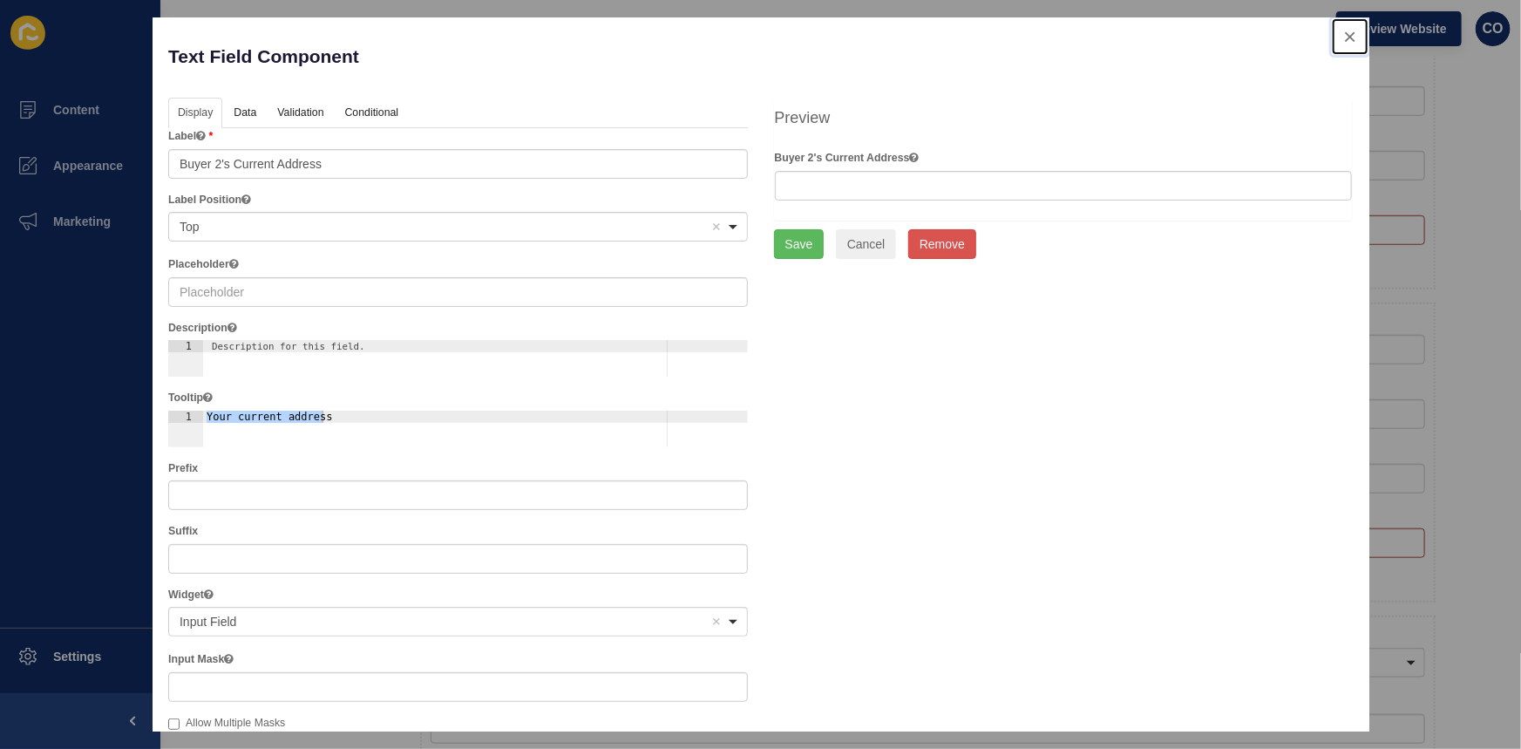
click at [1337, 37] on button "close" at bounding box center [1350, 36] width 36 height 37
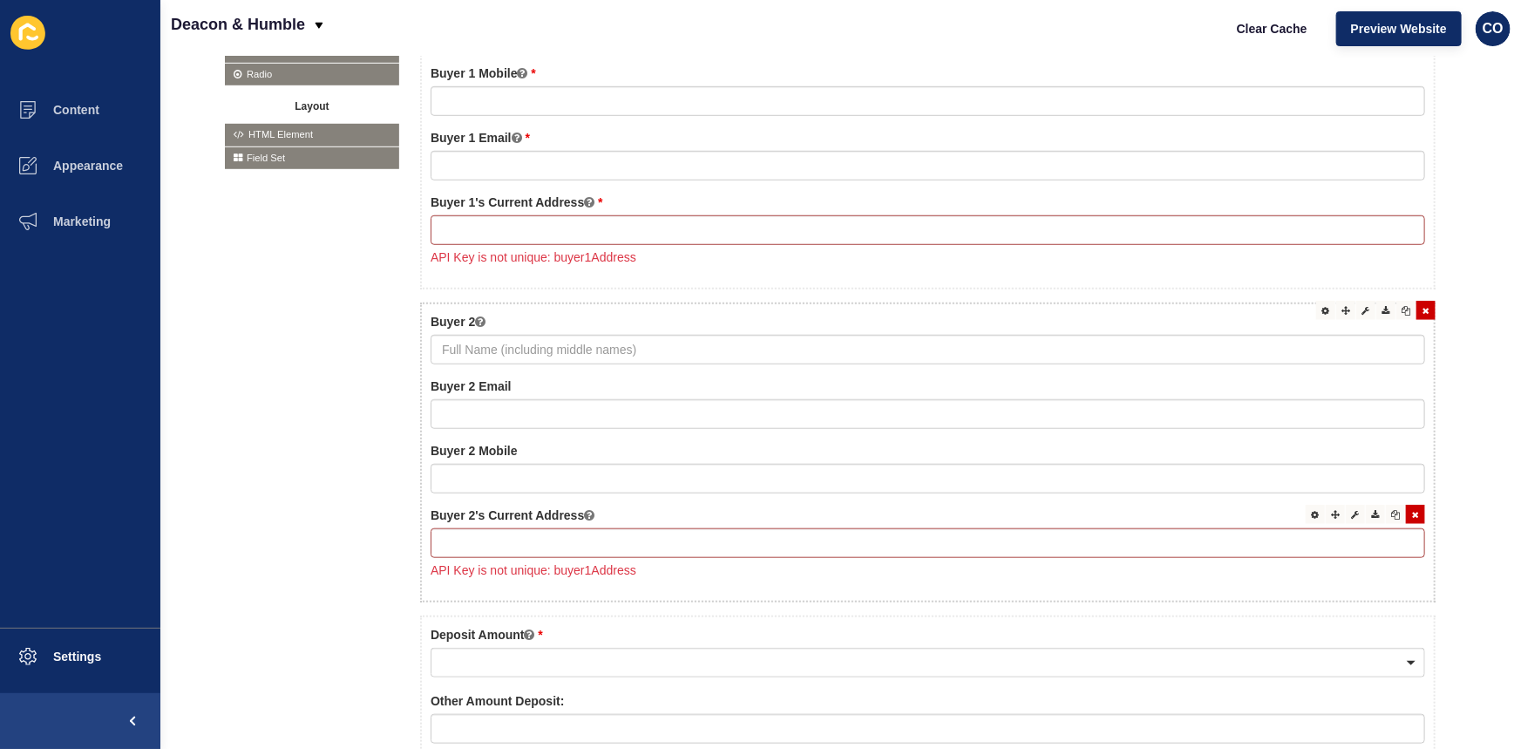
click at [1412, 514] on icon at bounding box center [1415, 514] width 7 height 9
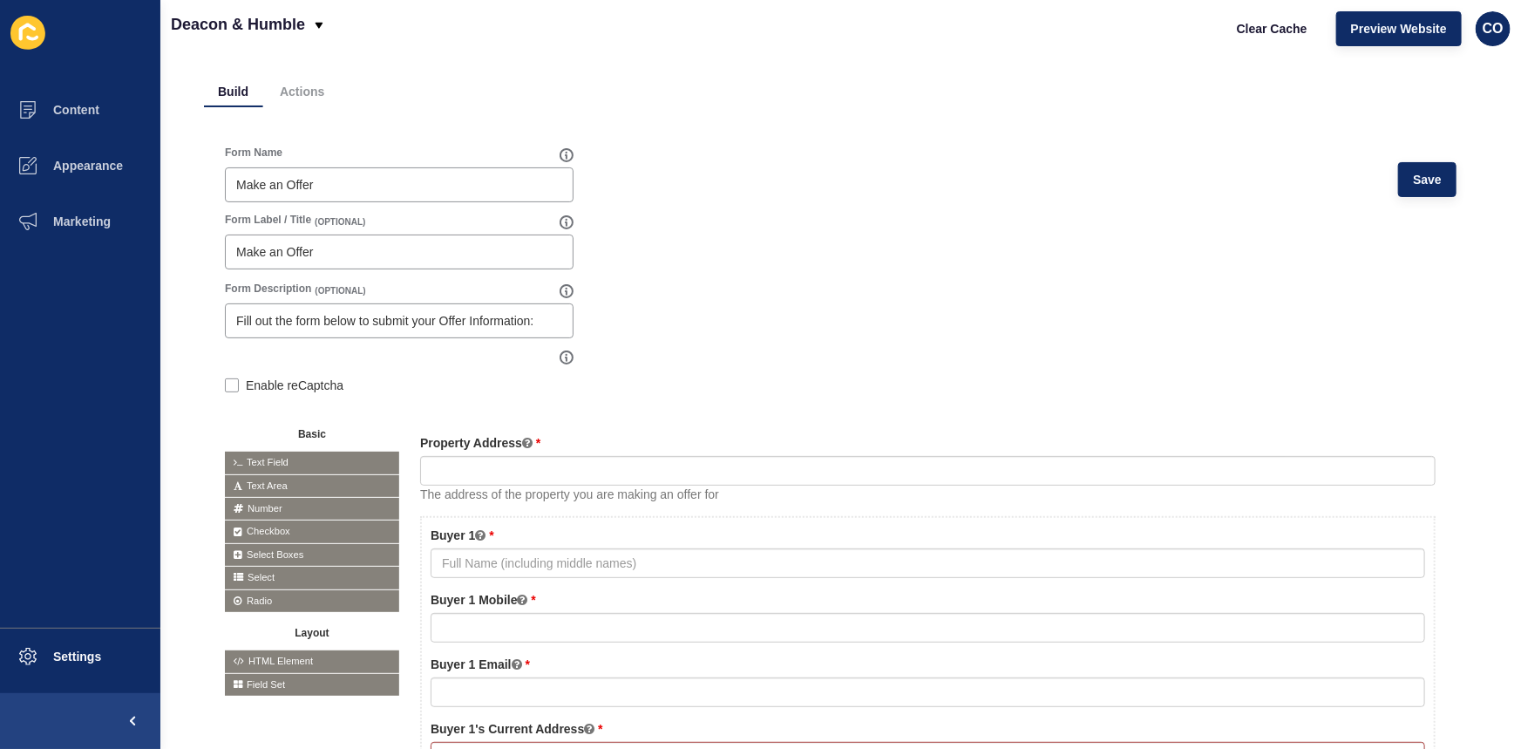
scroll to position [0, 0]
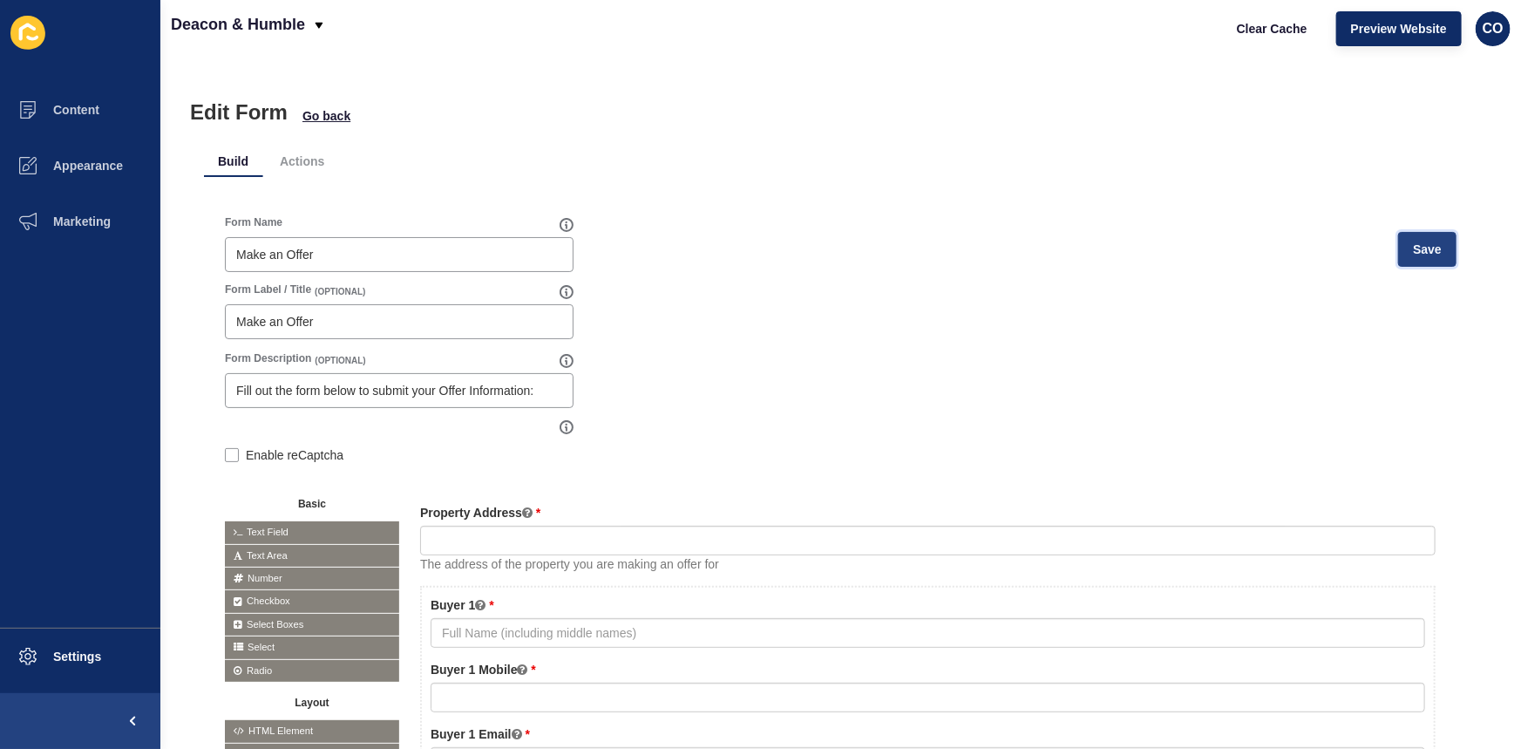
click at [1413, 249] on span "Save" at bounding box center [1427, 249] width 29 height 17
click at [1413, 253] on span "Save" at bounding box center [1427, 249] width 29 height 17
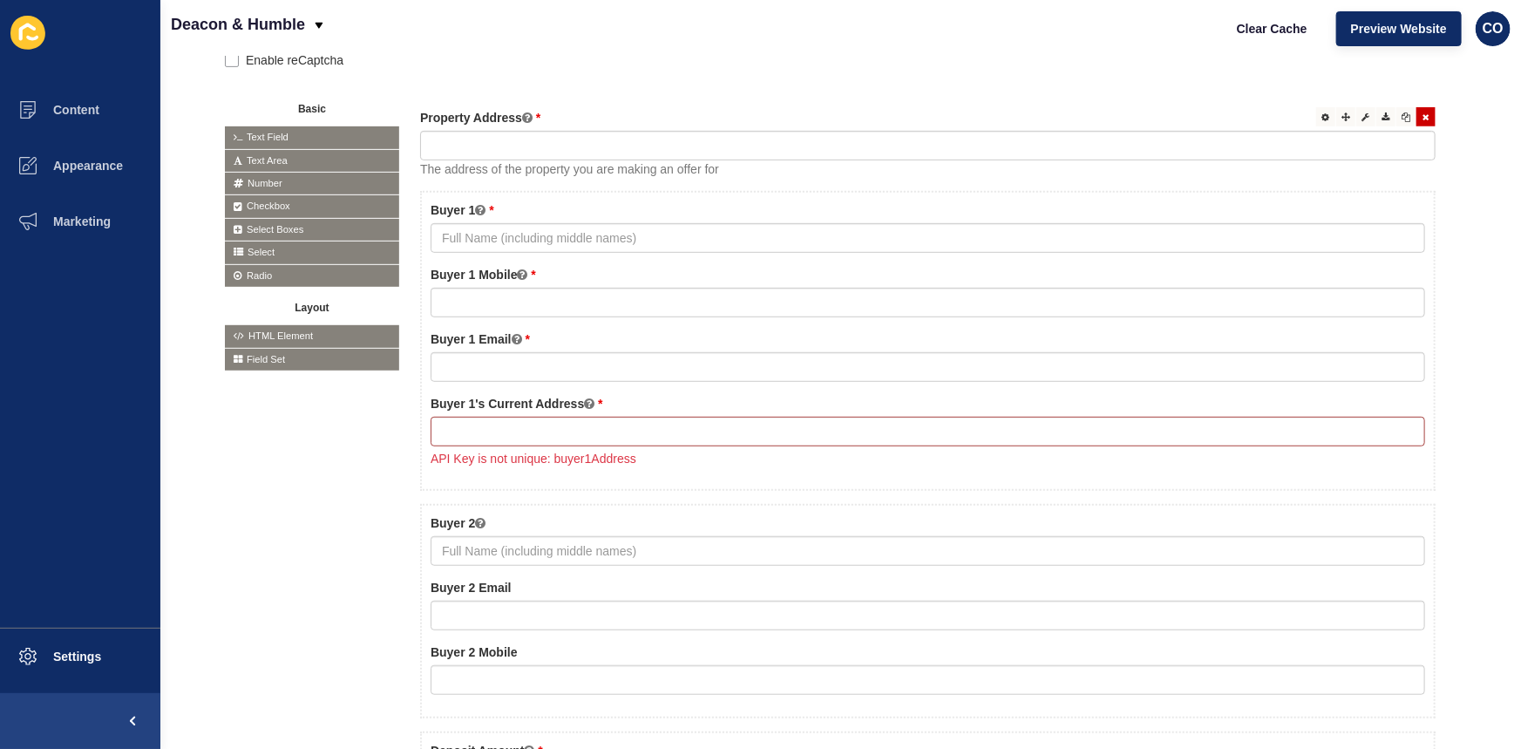
scroll to position [396, 0]
click at [1412, 400] on icon at bounding box center [1415, 401] width 7 height 9
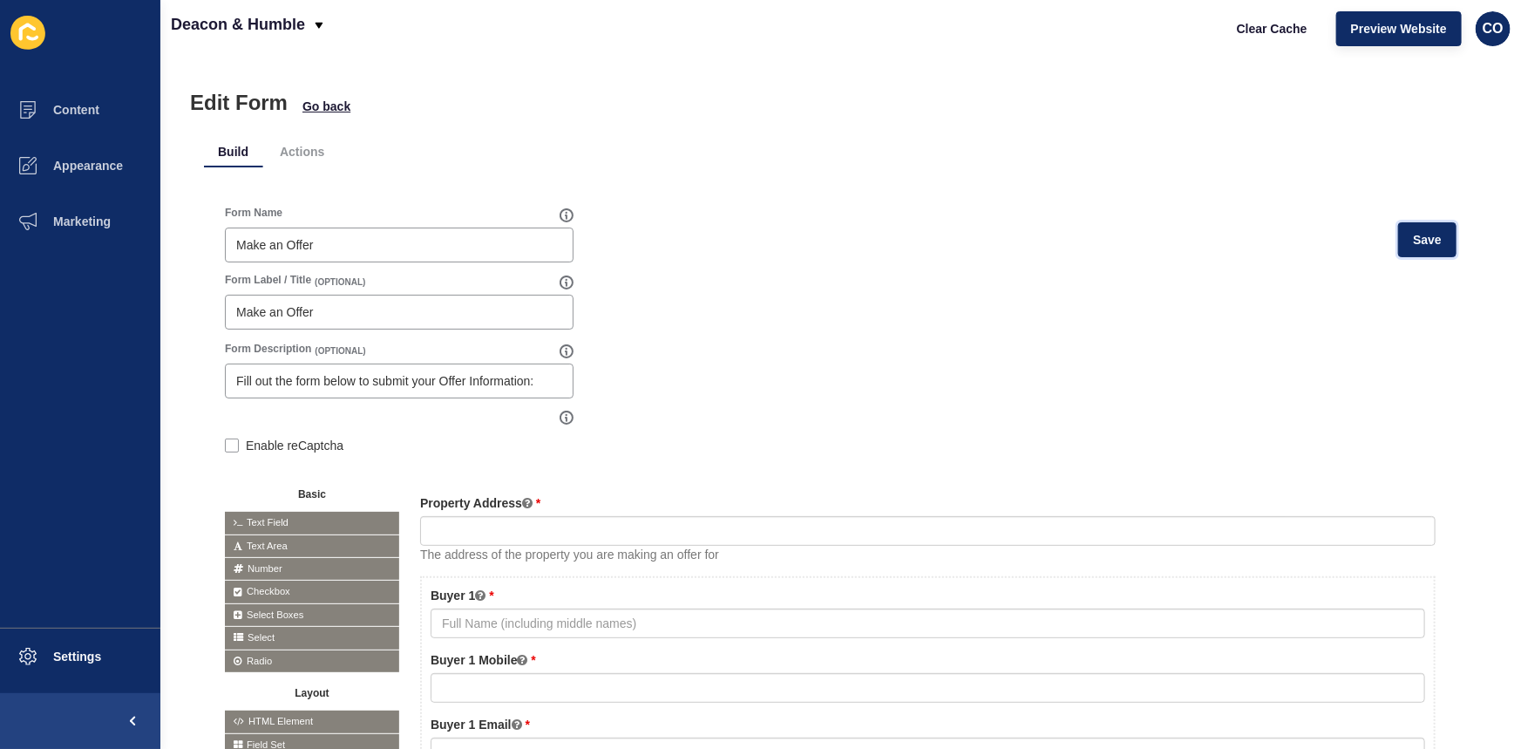
scroll to position [0, 0]
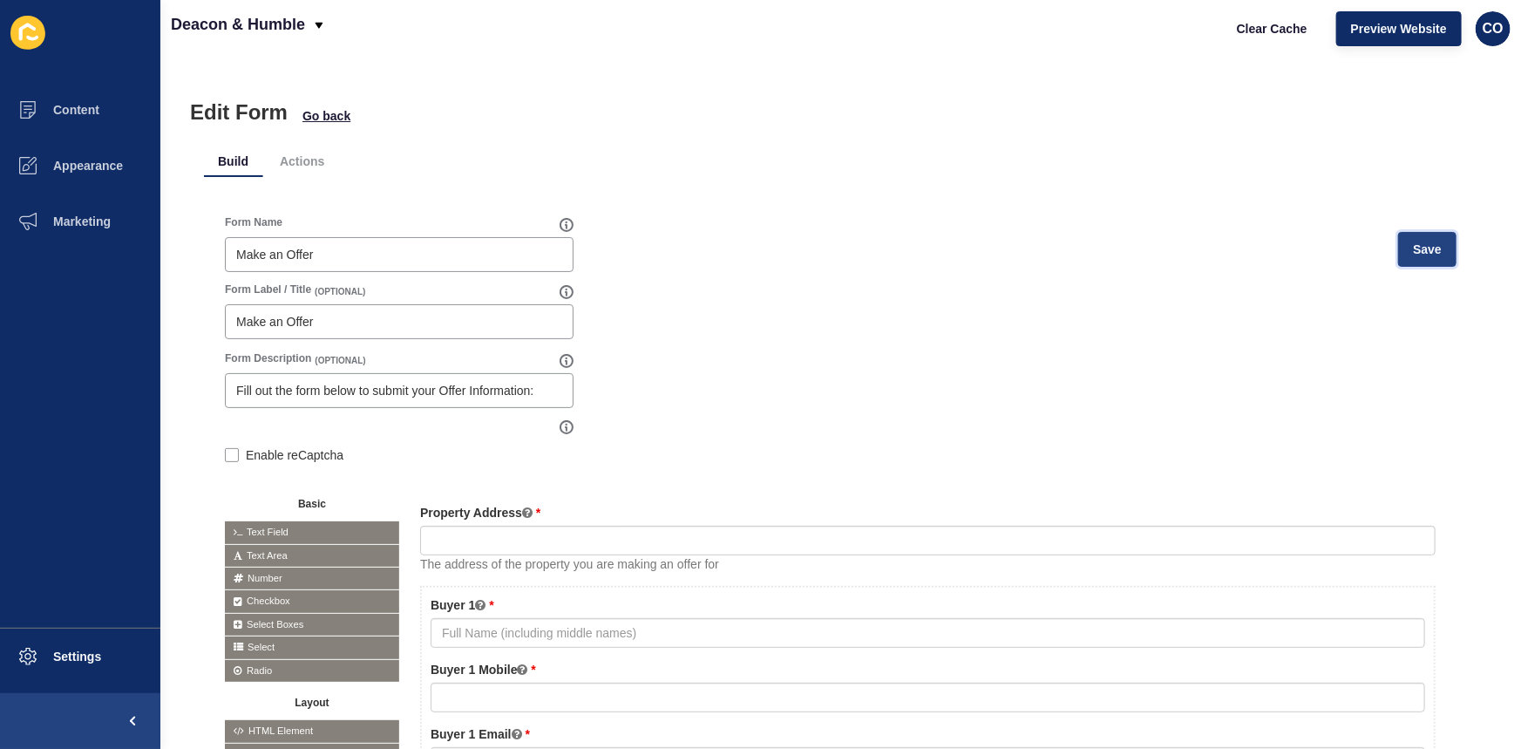
click at [1415, 241] on span "Save" at bounding box center [1427, 249] width 29 height 17
click at [1413, 256] on span "Save" at bounding box center [1427, 249] width 29 height 17
click at [1414, 249] on span "Save" at bounding box center [1427, 249] width 29 height 17
click at [1415, 248] on span "Save" at bounding box center [1427, 249] width 29 height 17
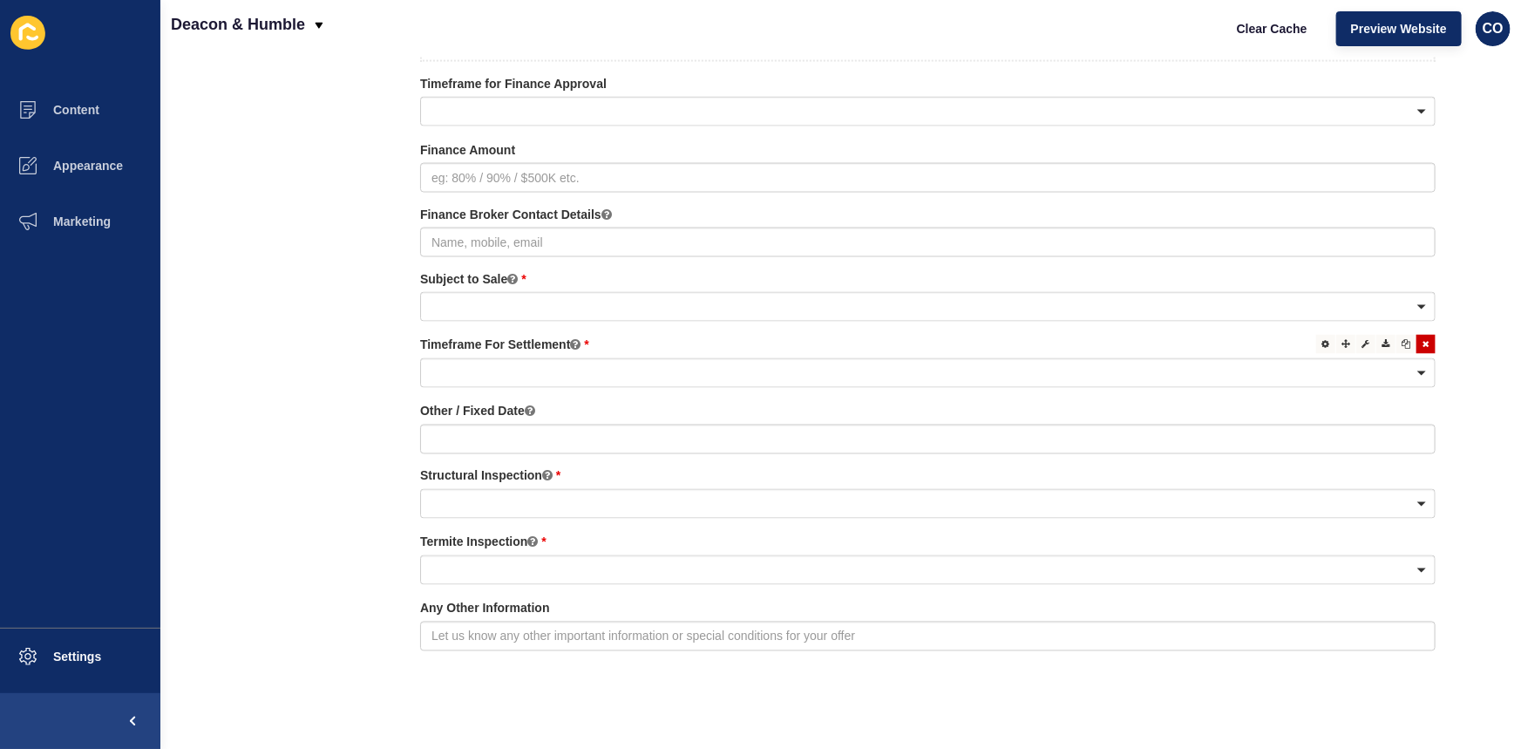
scroll to position [1409, 0]
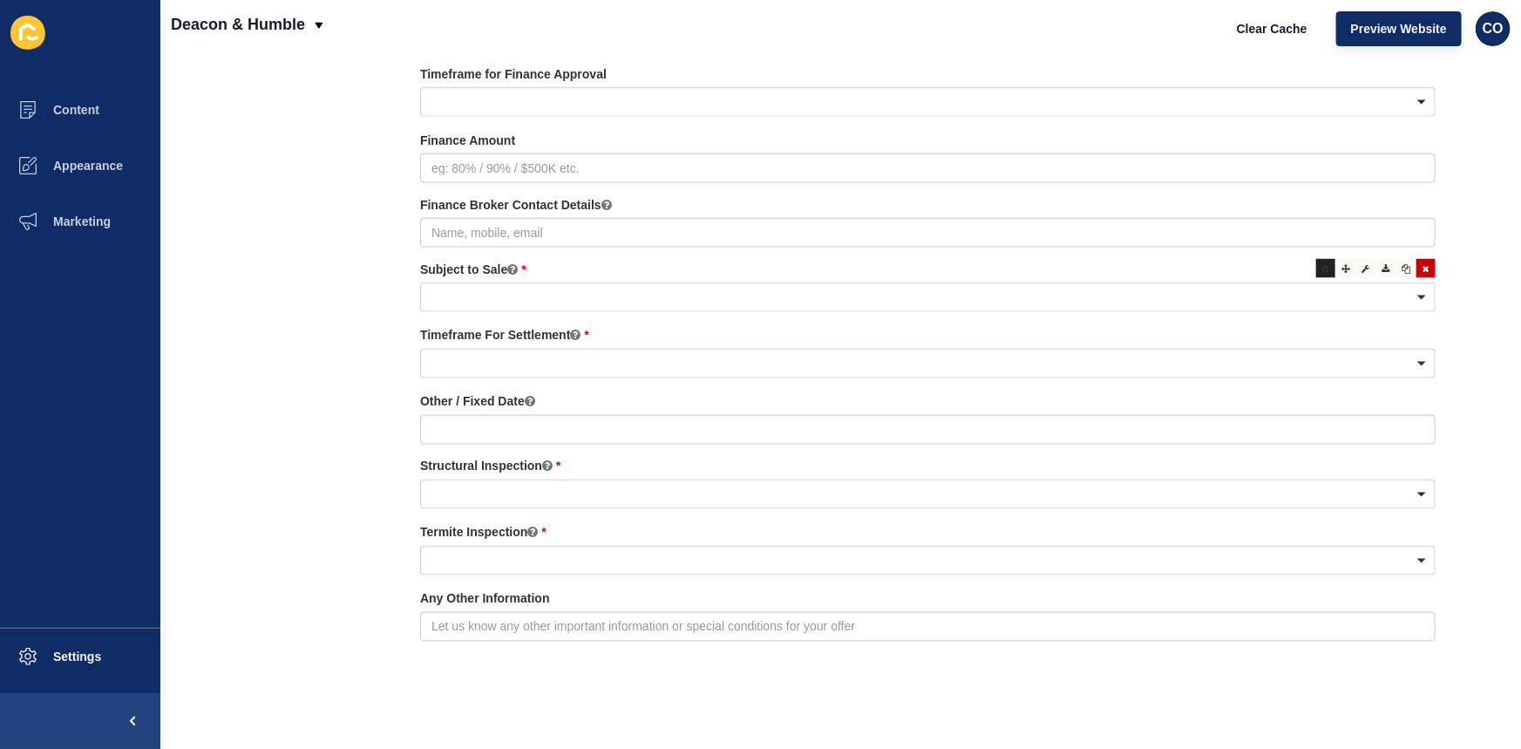
click at [1322, 264] on icon at bounding box center [1326, 268] width 8 height 9
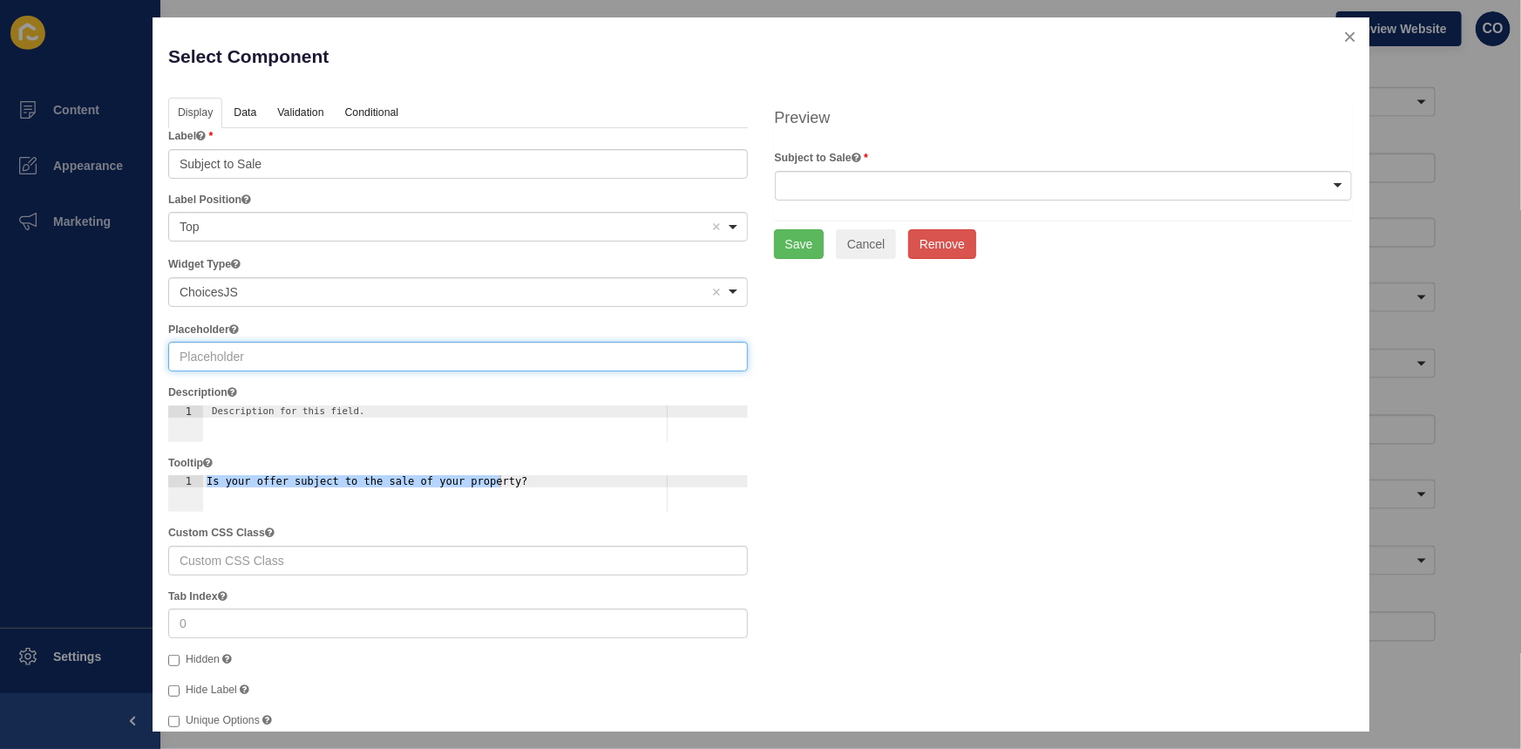
click at [390, 366] on input "text" at bounding box center [458, 357] width 580 height 30
type input "No"
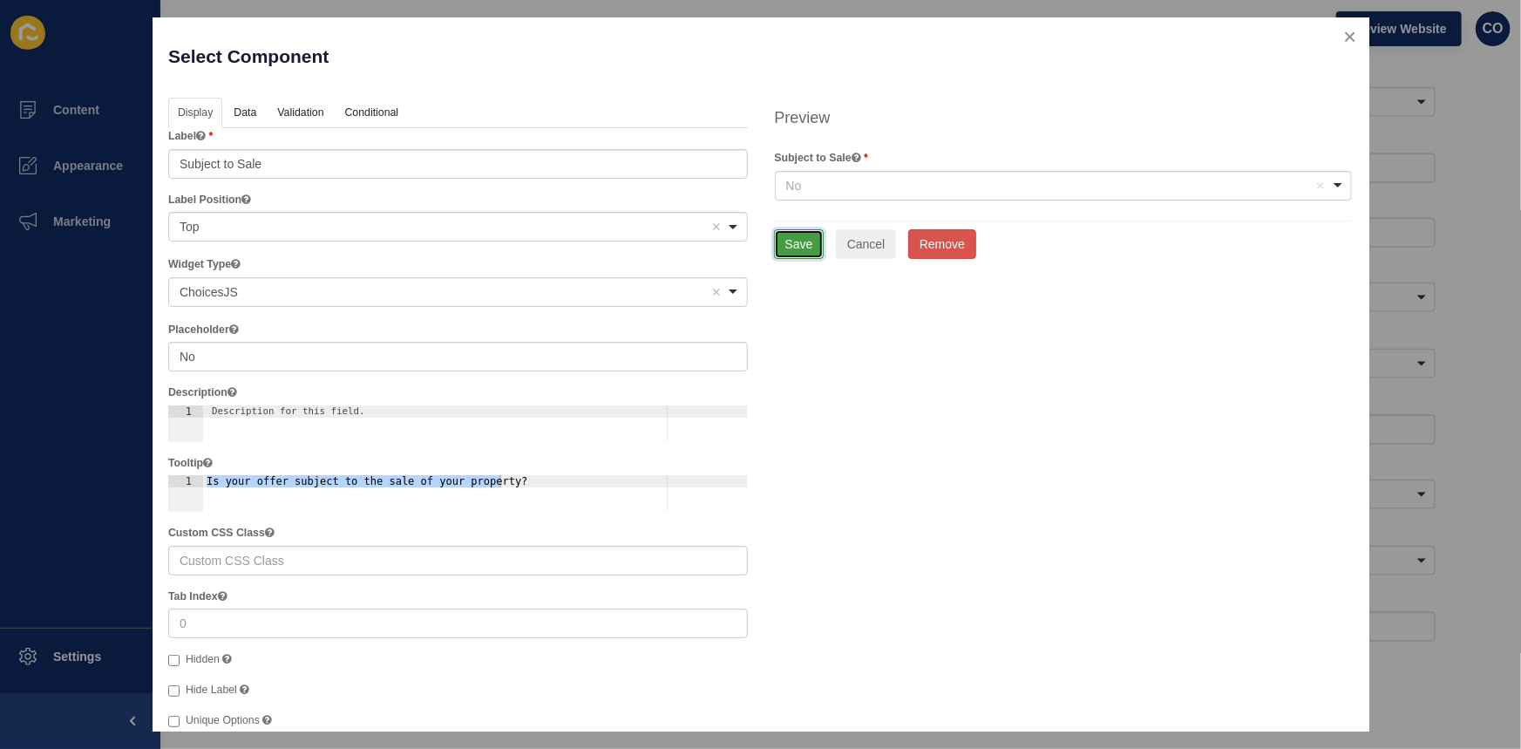
click at [795, 247] on button "Save" at bounding box center [799, 244] width 51 height 30
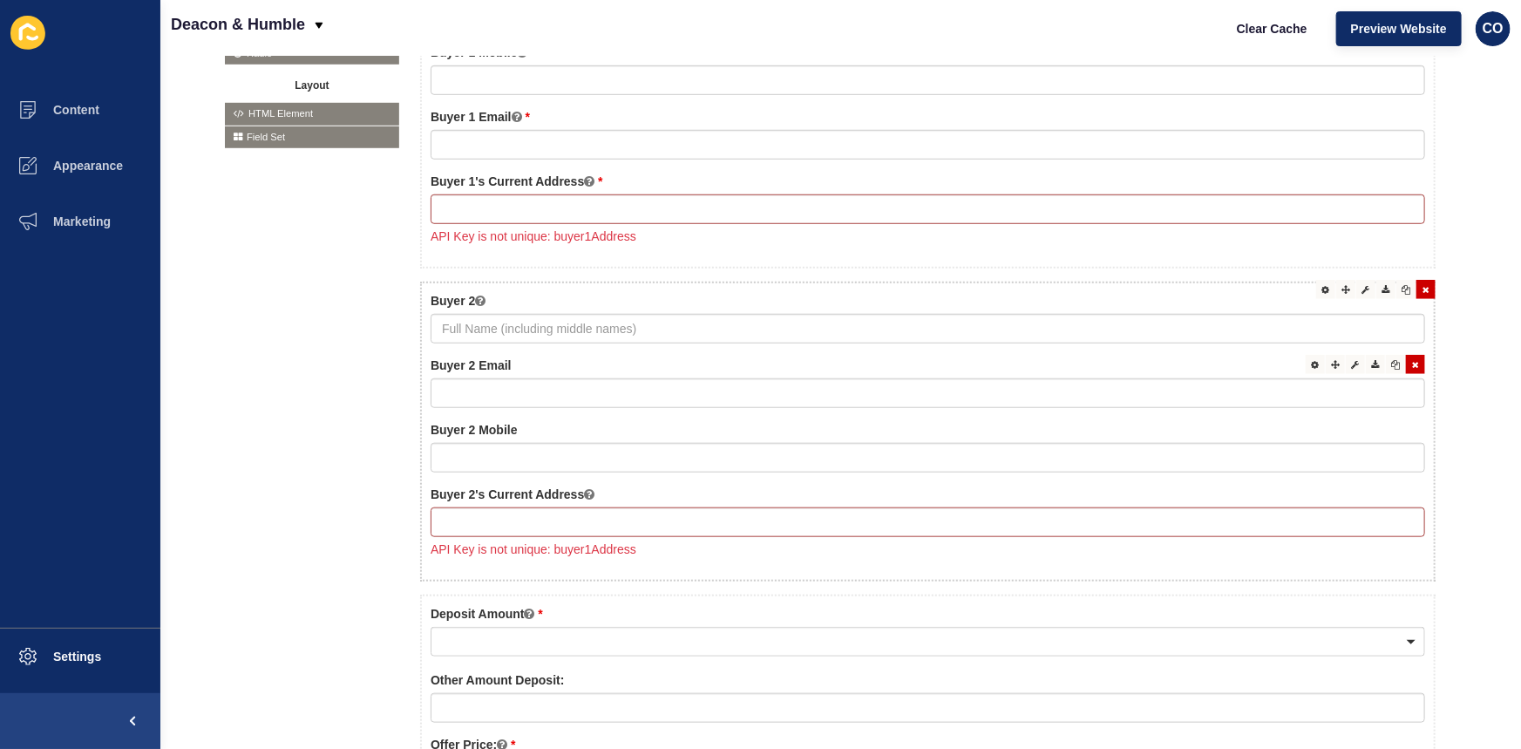
scroll to position [538, 0]
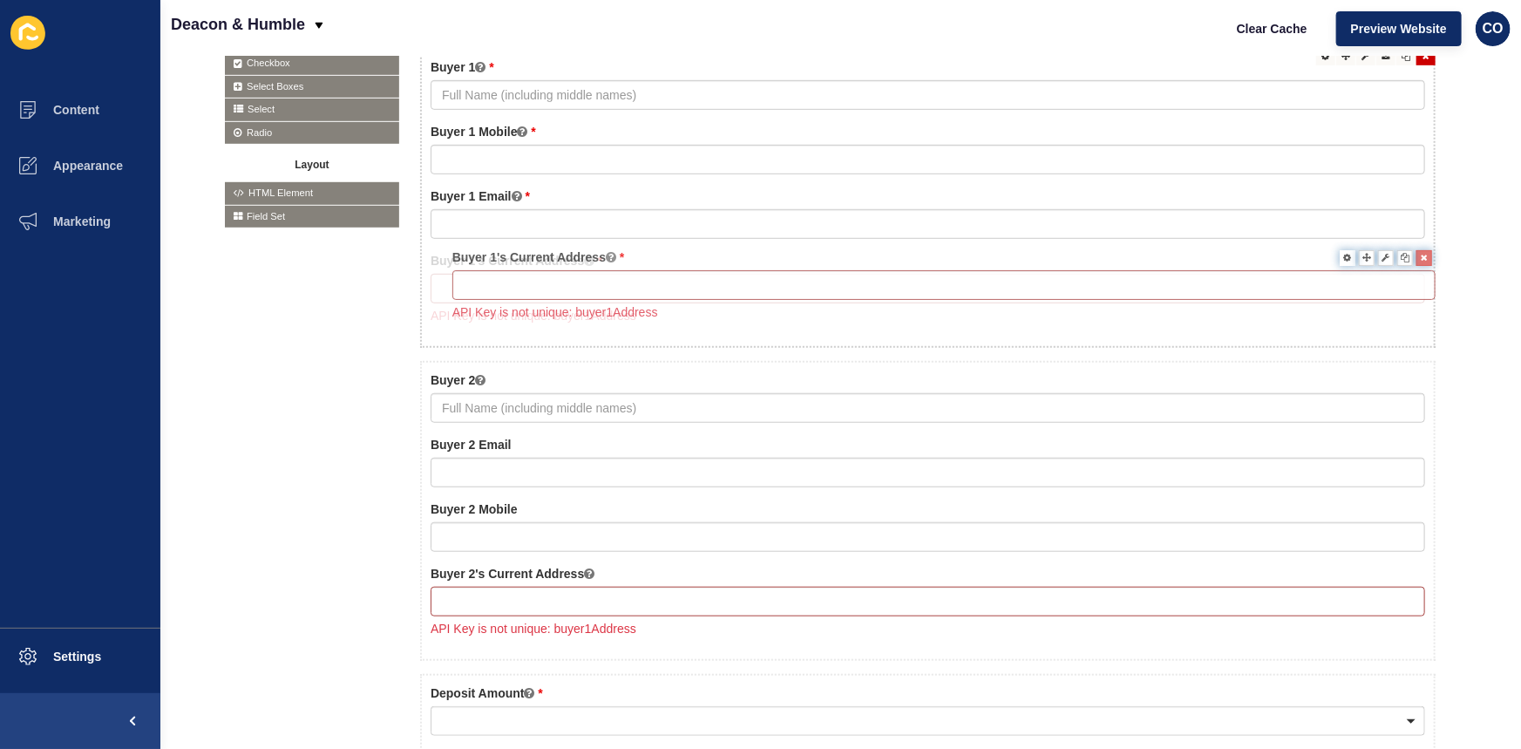
drag, startPoint x: 671, startPoint y: 316, endPoint x: 680, endPoint y: 317, distance: 8.8
